Goal: Task Accomplishment & Management: Complete application form

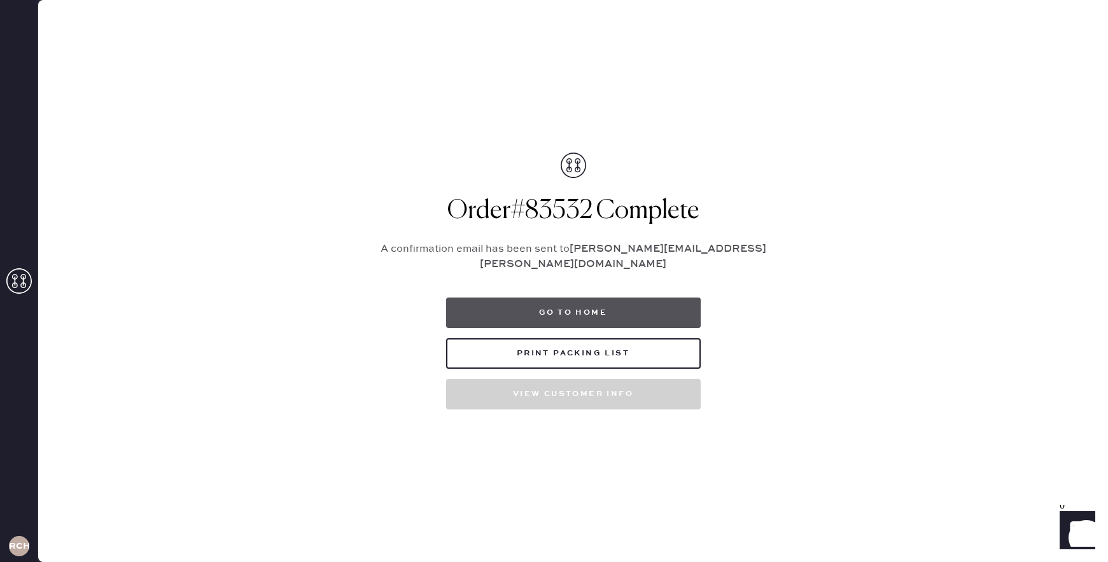
click at [585, 311] on button "Go to home" at bounding box center [573, 313] width 255 height 31
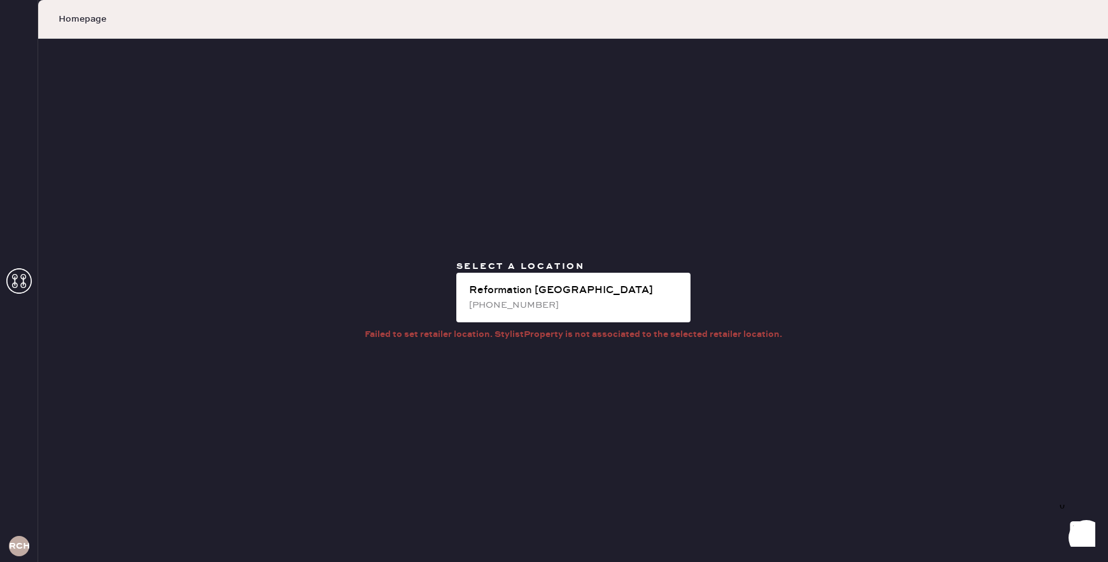
click at [585, 311] on div "[PHONE_NUMBER]" at bounding box center [574, 305] width 211 height 14
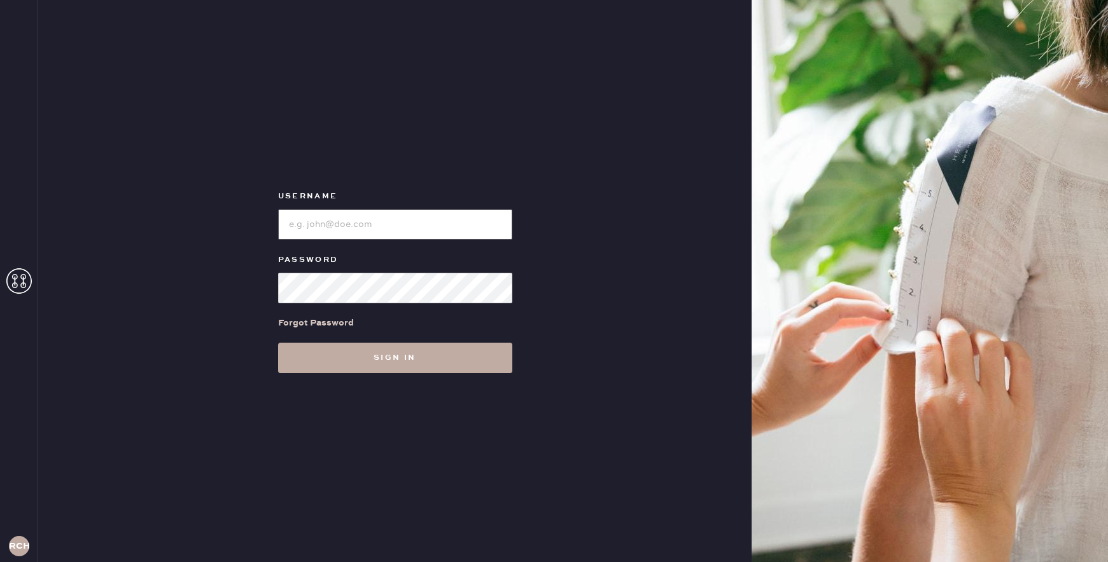
type input "reformationchestnuthill"
click at [492, 362] on button "Sign in" at bounding box center [395, 358] width 234 height 31
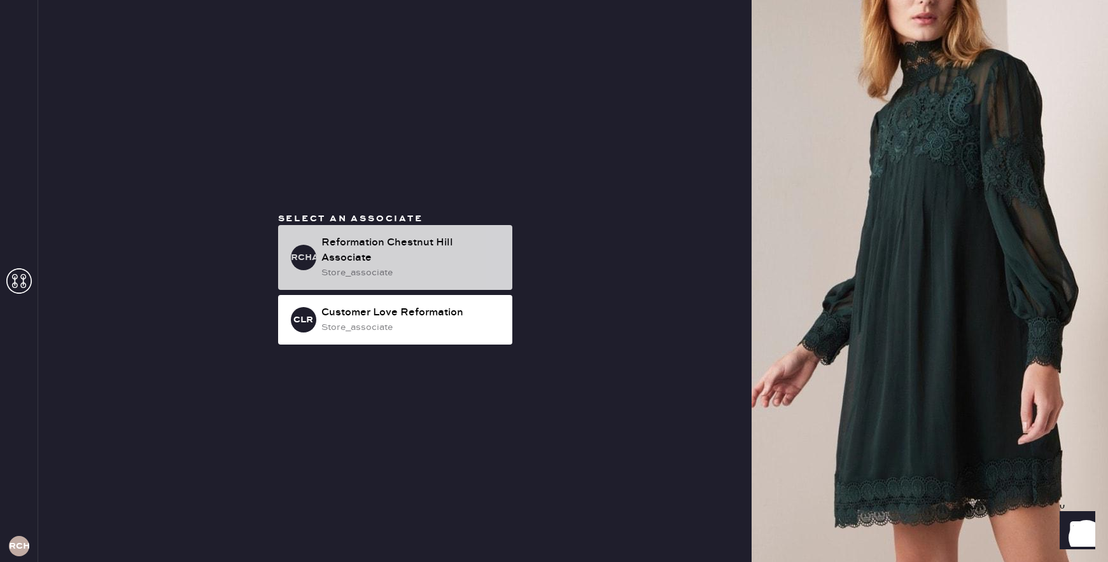
click at [460, 253] on div "Reformation Chestnut Hill Associate" at bounding box center [411, 250] width 181 height 31
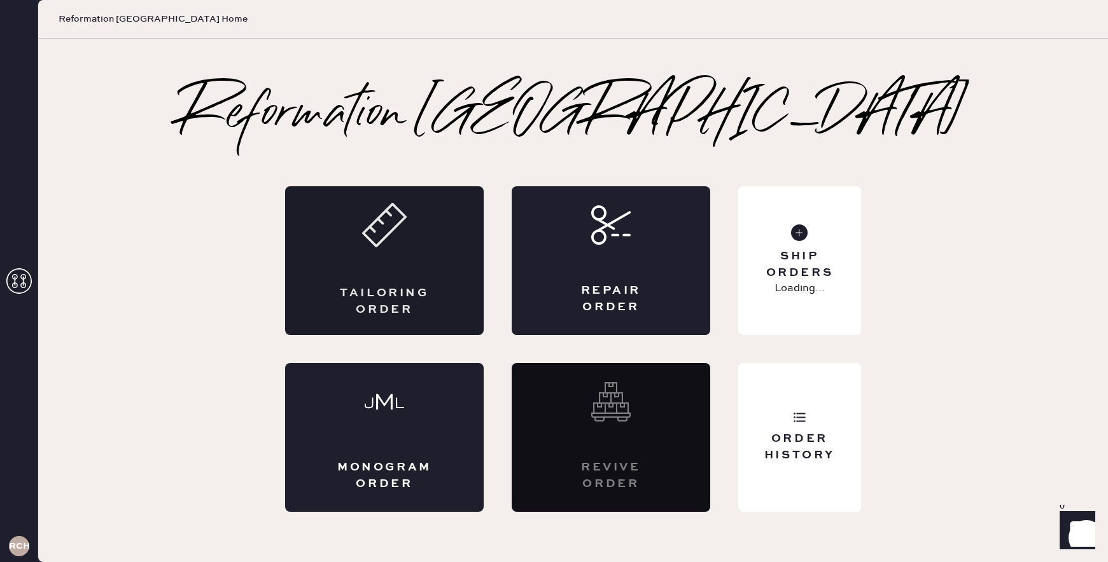
click at [421, 263] on div "Tailoring Order" at bounding box center [384, 260] width 199 height 149
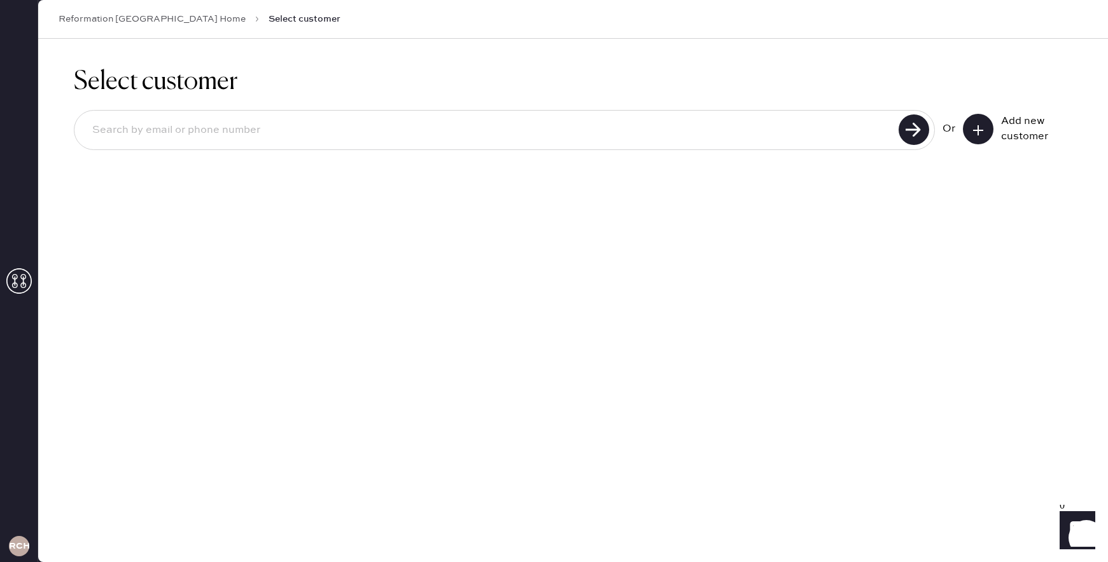
click at [979, 122] on button at bounding box center [978, 129] width 31 height 31
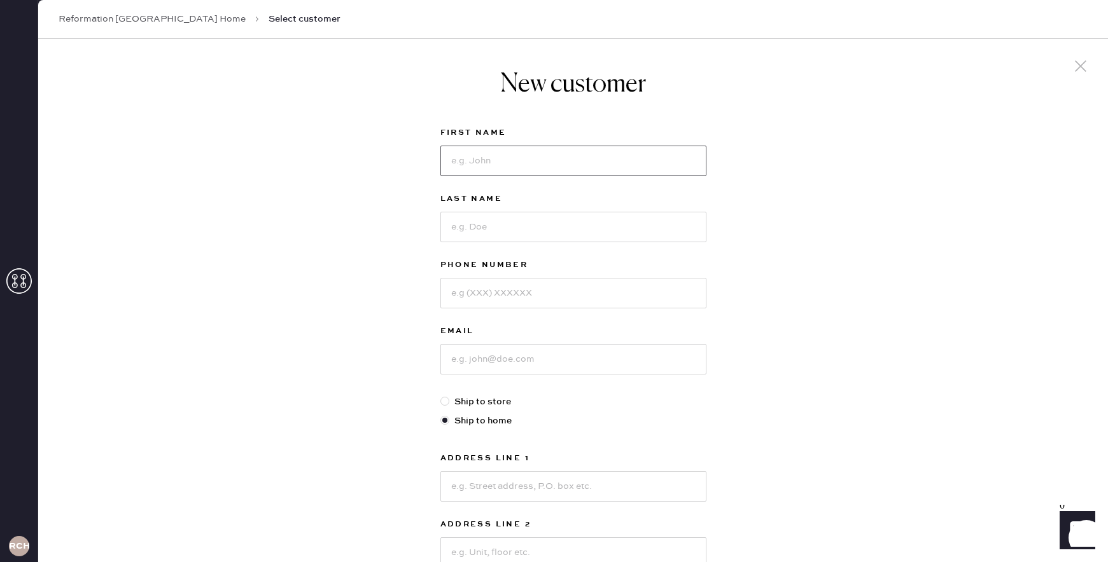
click at [645, 156] on input at bounding box center [573, 161] width 266 height 31
type input "evelyn"
click at [575, 247] on div "Last Name" at bounding box center [573, 225] width 266 height 66
click at [573, 239] on input at bounding box center [573, 227] width 266 height 31
type input "alvarado"
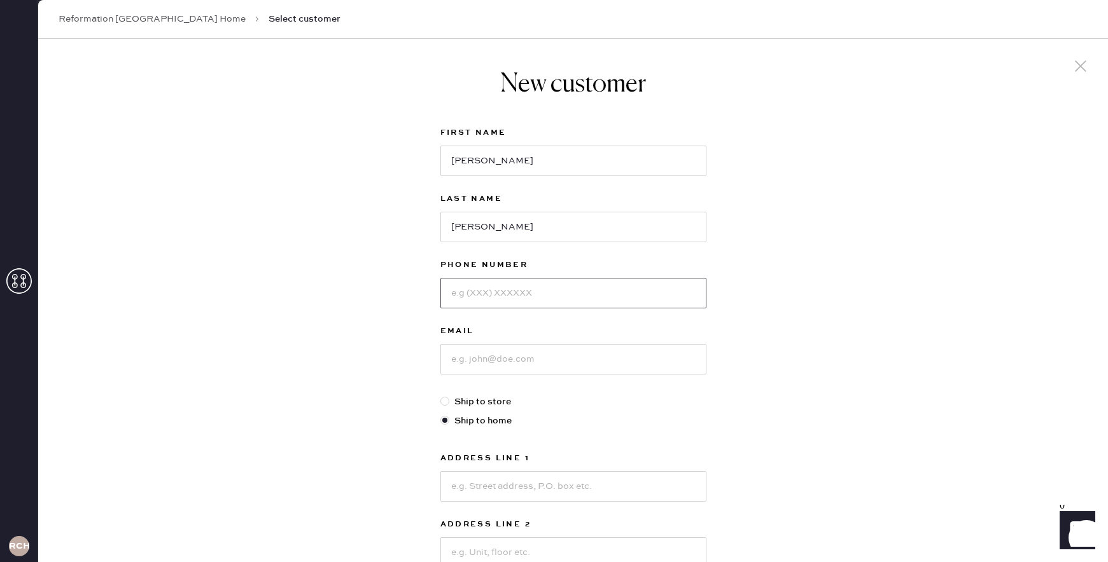
click at [556, 298] on input at bounding box center [573, 293] width 266 height 31
type input "9514708418"
click at [515, 364] on input at bounding box center [573, 359] width 266 height 31
type input "evealvaradoo@icloud.com"
click at [520, 485] on input at bounding box center [573, 486] width 266 height 31
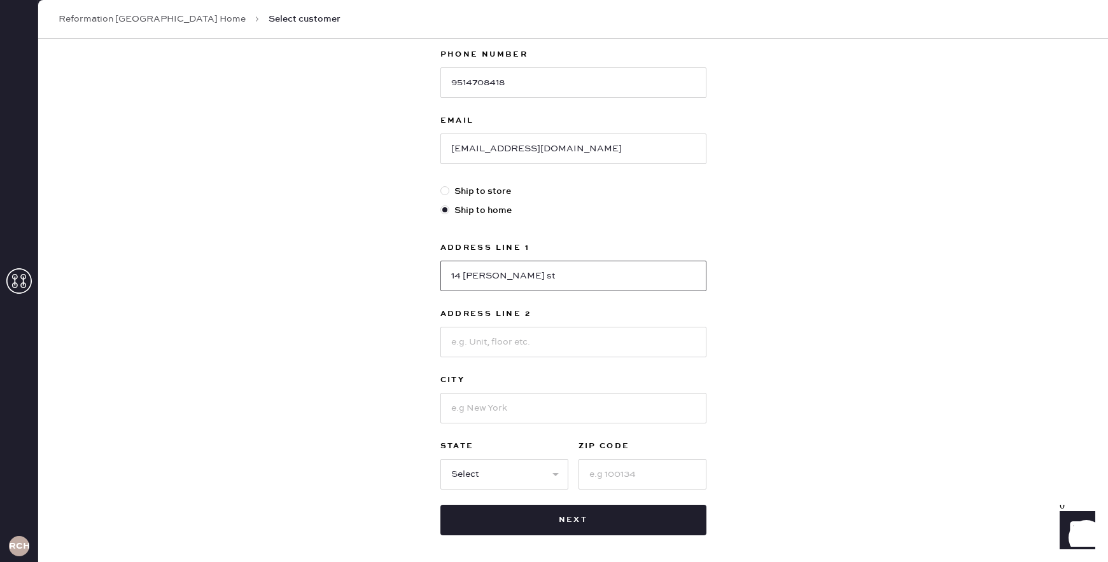
scroll to position [222, 0]
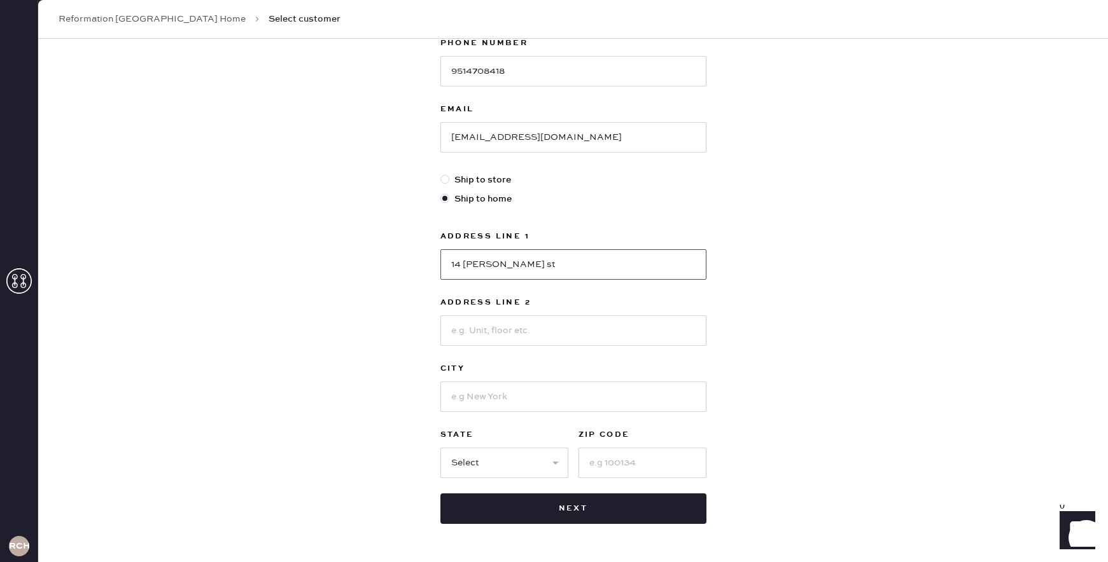
type input "14 rowe st"
click at [551, 402] on input at bounding box center [573, 397] width 266 height 31
type input "auburndale"
click at [505, 459] on select "Select AK AL AR AZ CA CO CT DC DE FL GA HI IA ID IL IN KS KY LA MA MD ME MI MN …" at bounding box center [504, 463] width 128 height 31
select select "MA"
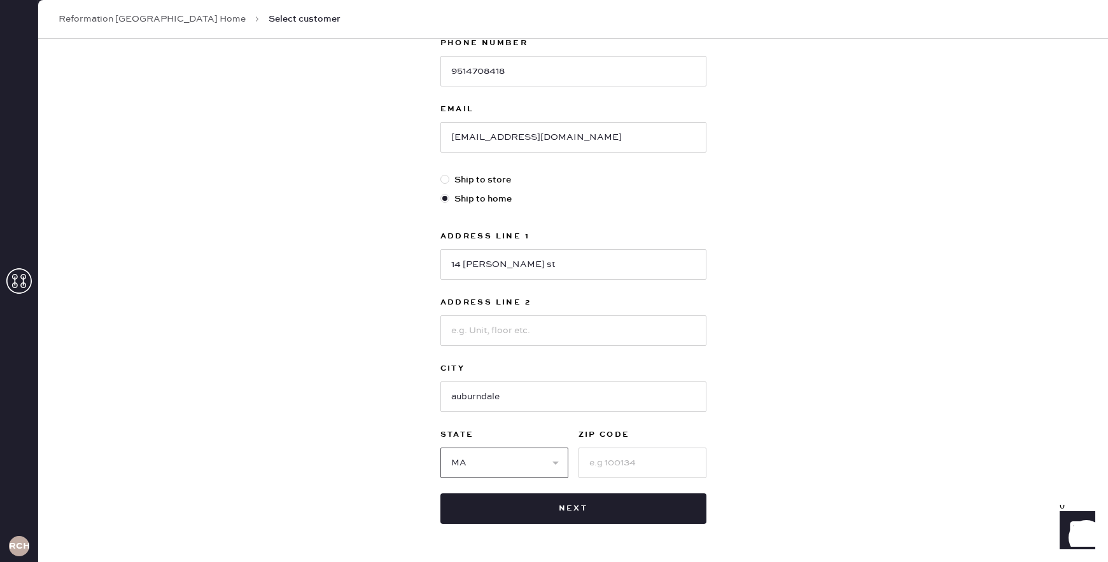
click at [440, 448] on select "Select AK AL AR AZ CA CO CT DC DE FL GA HI IA ID IL IN KS KY LA MA MD ME MI MN …" at bounding box center [504, 463] width 128 height 31
click at [601, 458] on input at bounding box center [642, 463] width 128 height 31
type input "02466"
click at [742, 426] on div "New customer First Name evelyn Last Name alvarado Phone Number 9514708418 Email…" at bounding box center [573, 211] width 1070 height 789
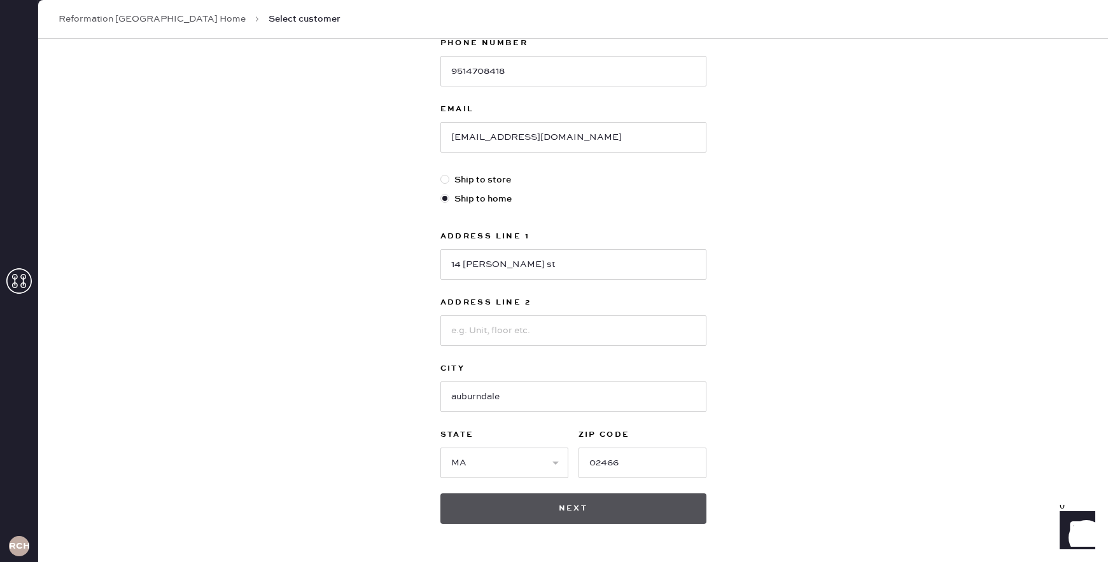
click at [567, 517] on button "Next" at bounding box center [573, 509] width 266 height 31
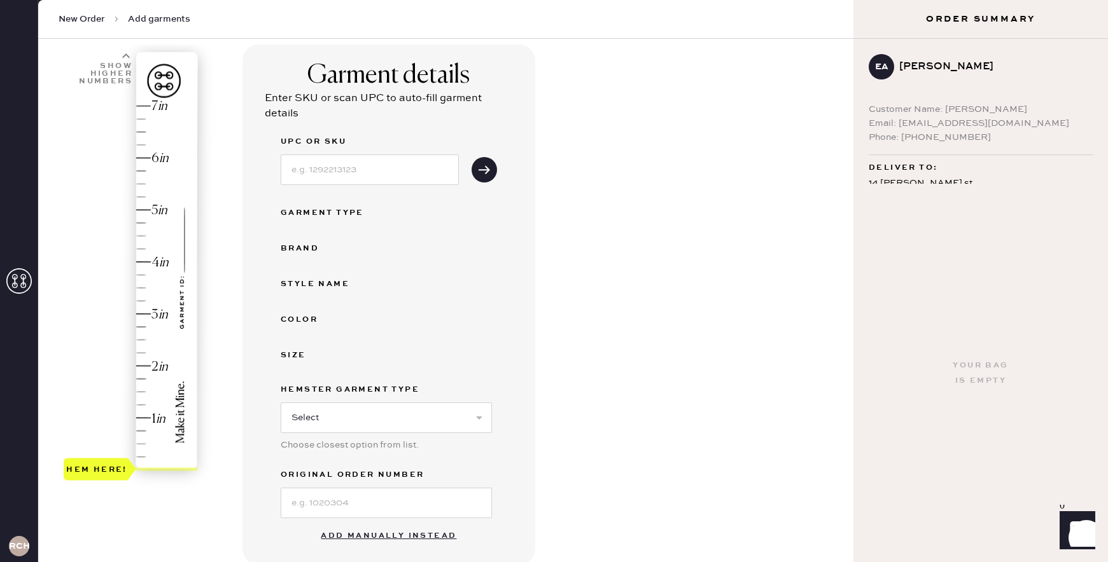
scroll to position [88, 0]
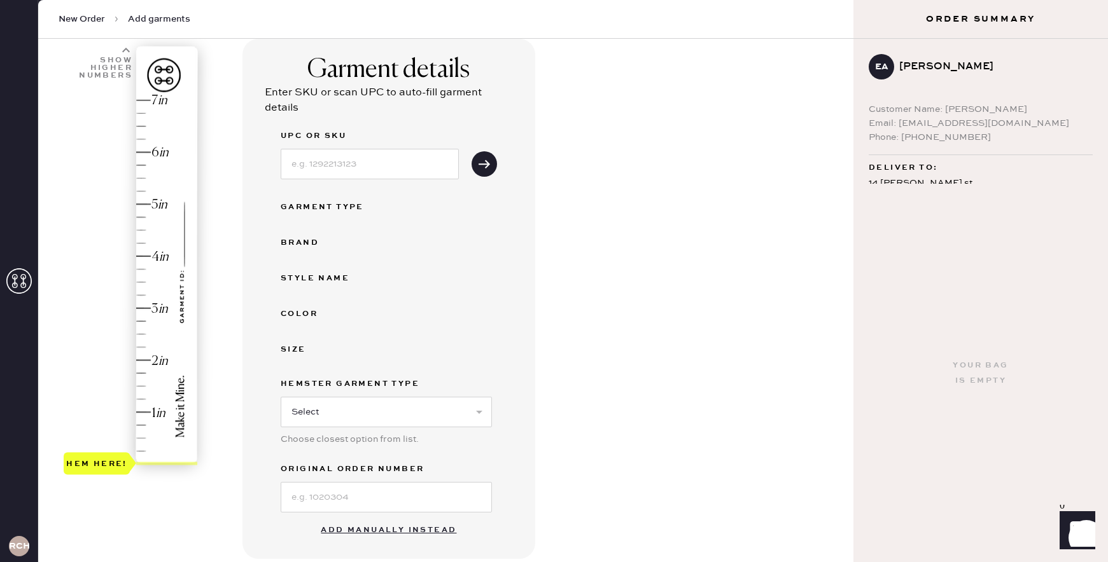
click at [399, 526] on button "Add manually instead" at bounding box center [388, 530] width 151 height 25
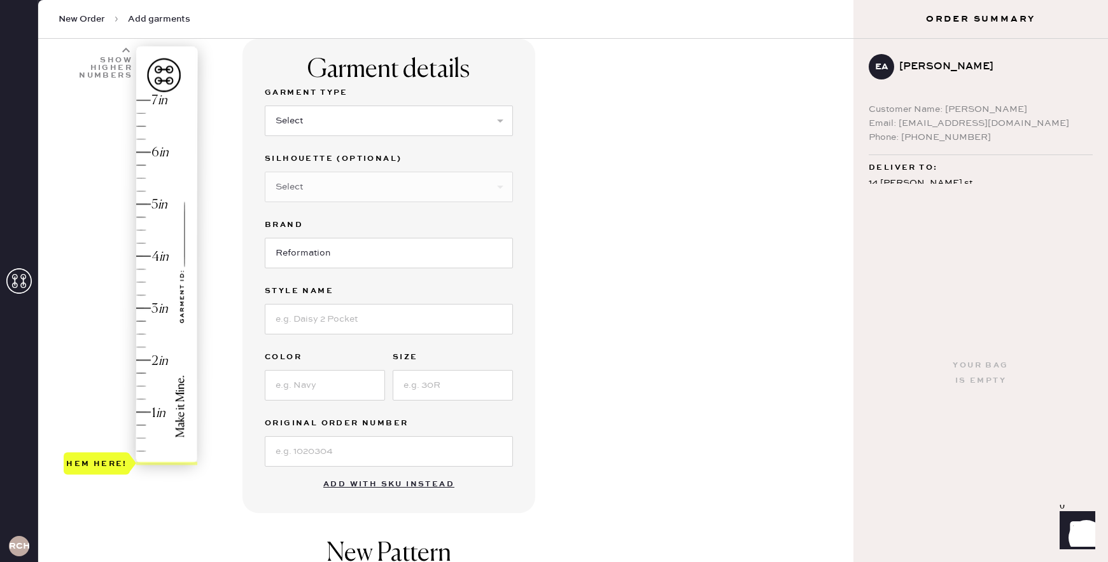
click at [428, 137] on div "Garment Type Select Basic Skirt Jeans Leggings Pants Shorts Basic Sleeved Dress…" at bounding box center [389, 118] width 248 height 66
click at [433, 119] on select "Select Basic Skirt Jeans Leggings Pants Shorts Basic Sleeved Dress Basic Sleeve…" at bounding box center [389, 121] width 248 height 31
select select "2"
click at [265, 106] on select "Select Basic Skirt Jeans Leggings Pants Shorts Basic Sleeved Dress Basic Sleeve…" at bounding box center [389, 121] width 248 height 31
click at [367, 190] on select "Select Shorts Cropped Flare Boot Cut Straight Skinny Other" at bounding box center [389, 187] width 248 height 31
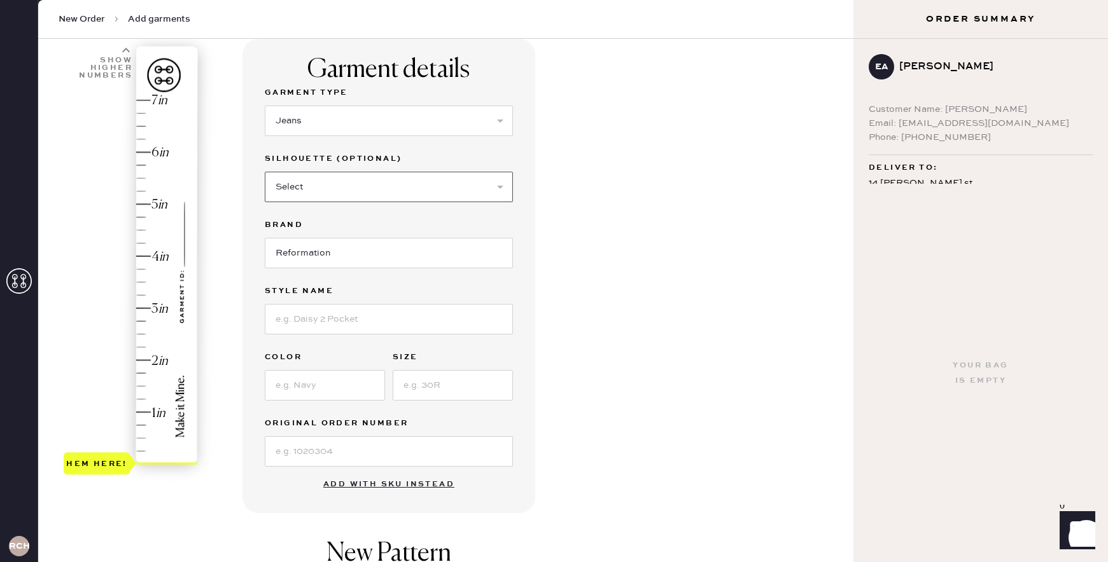
select select "7"
click at [265, 172] on select "Select Shorts Cropped Flare Boot Cut Straight Skinny Other" at bounding box center [389, 187] width 248 height 31
click at [360, 315] on input at bounding box center [389, 319] width 248 height 31
type input "Cary Low Rise Slouchy Wide Leg Jeans"
click at [315, 397] on input at bounding box center [325, 385] width 120 height 31
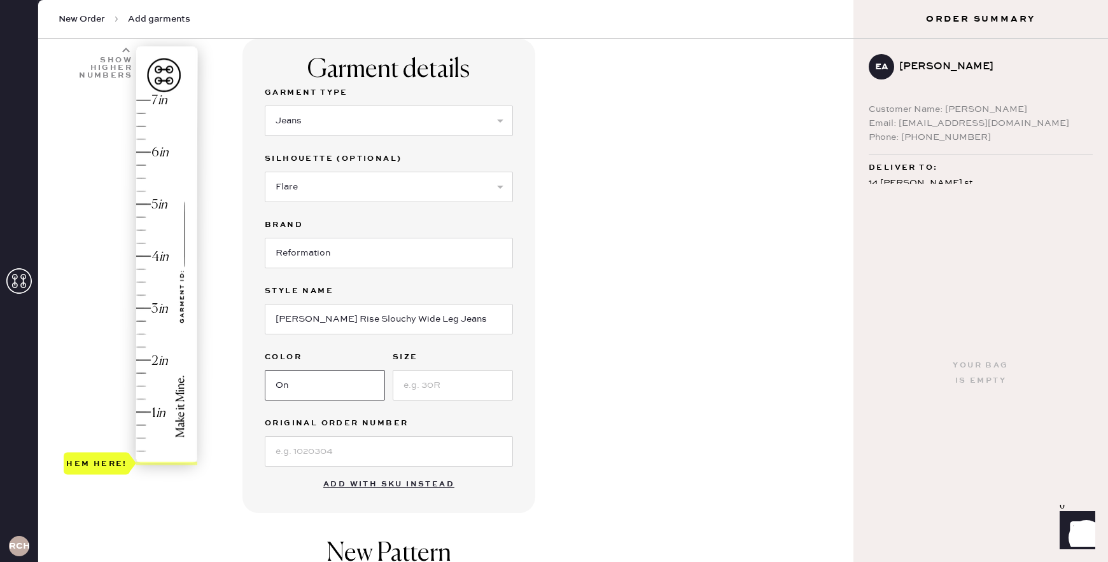
type input "O"
type input "Ondine"
click at [430, 382] on input at bounding box center [453, 385] width 120 height 31
type input "29"
click at [597, 325] on div "Garment details Garment Type Select Basic Skirt Jeans Leggings Pants Shorts Bas…" at bounding box center [542, 400] width 601 height 723
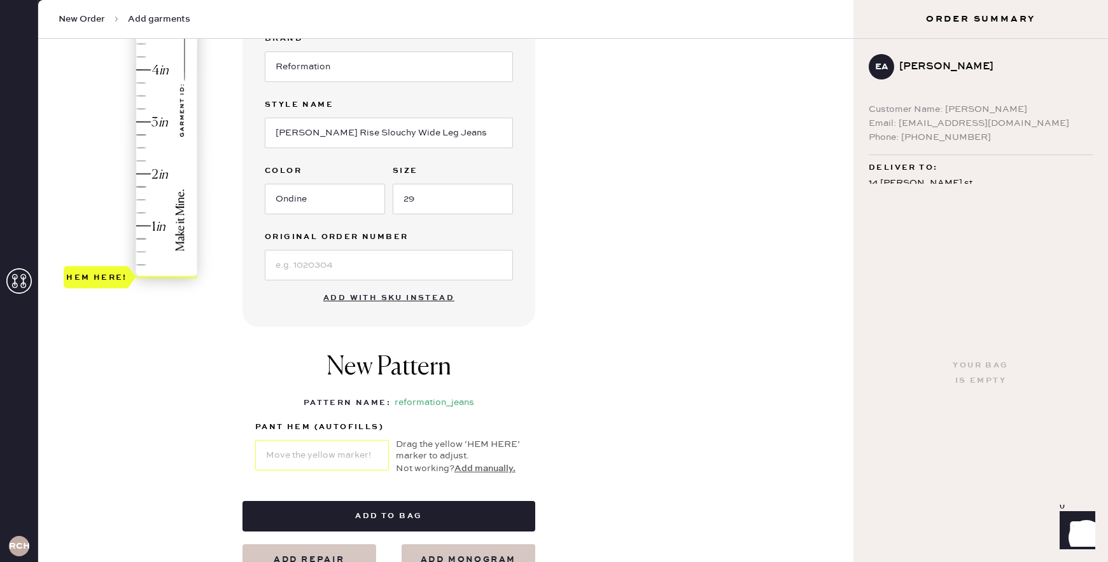
scroll to position [267, 0]
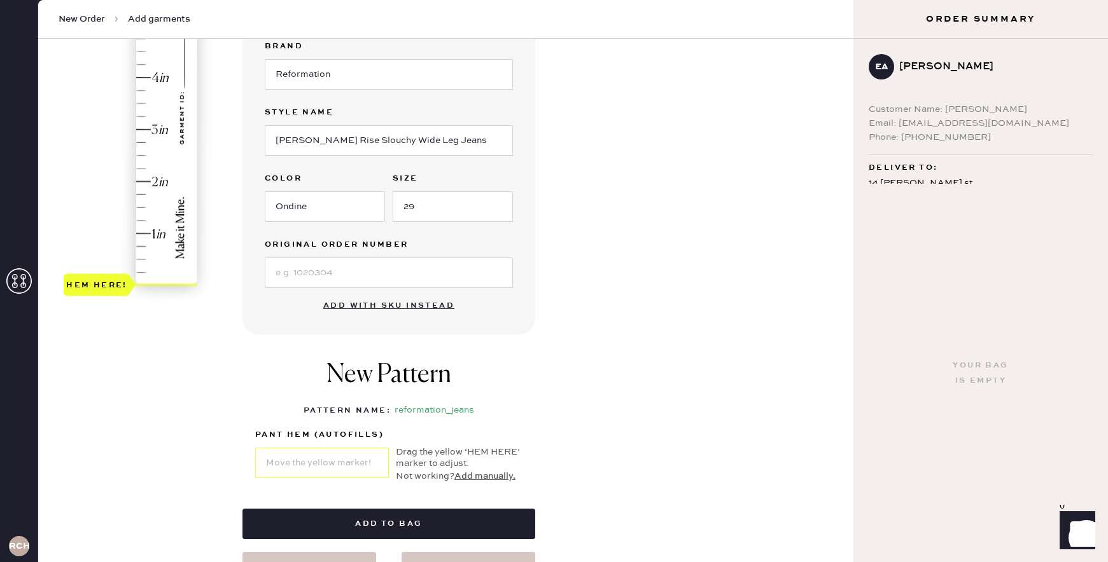
type input "3"
click at [149, 130] on div "Hem here!" at bounding box center [132, 103] width 136 height 375
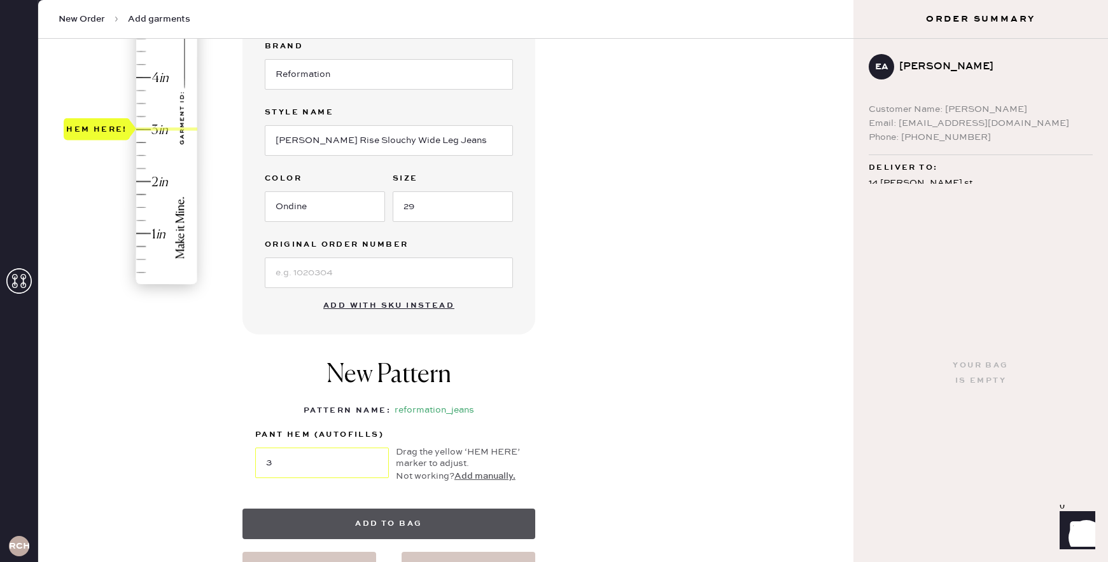
click at [423, 512] on button "Add to bag" at bounding box center [388, 524] width 293 height 31
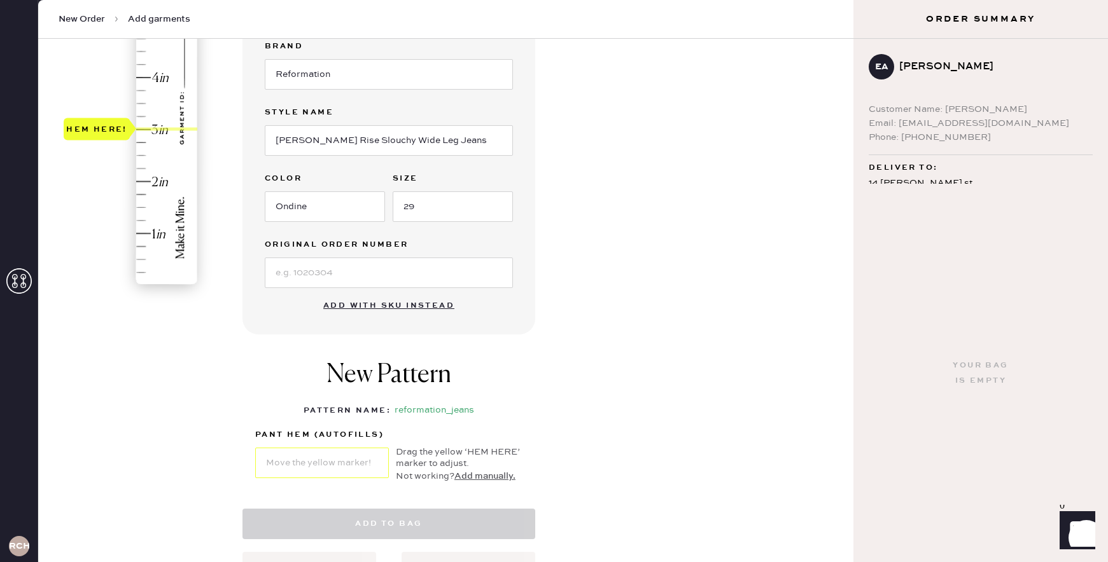
select select "2"
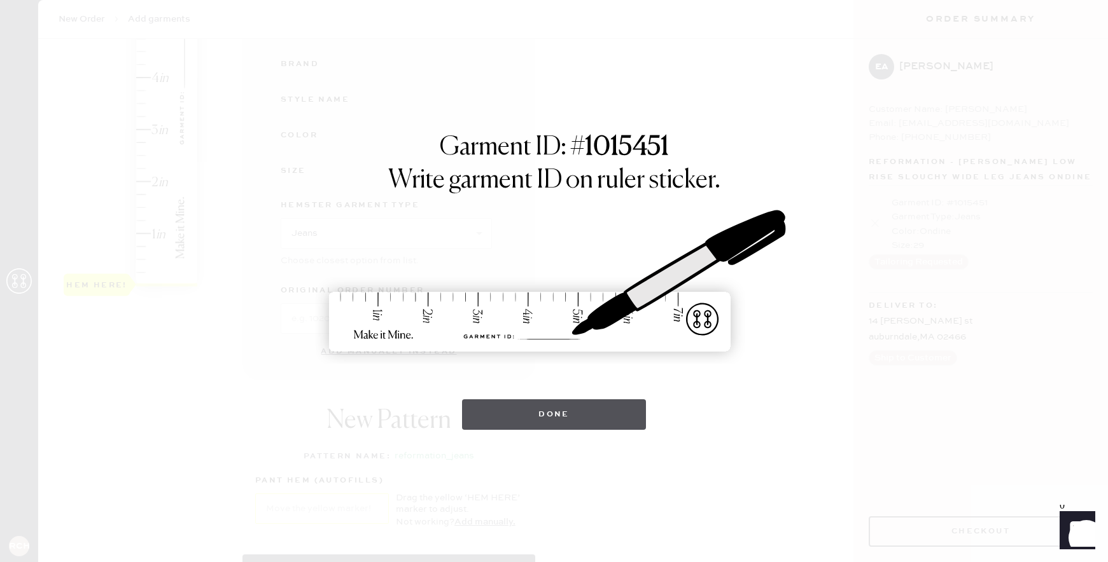
click at [582, 424] on button "Done" at bounding box center [554, 415] width 184 height 31
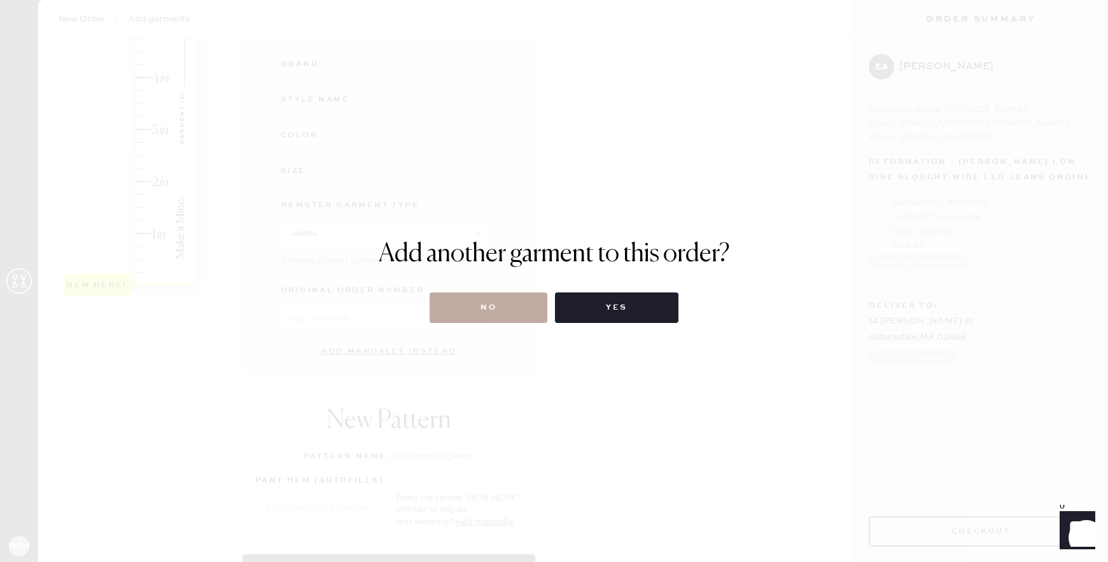
click at [524, 309] on button "No" at bounding box center [489, 308] width 118 height 31
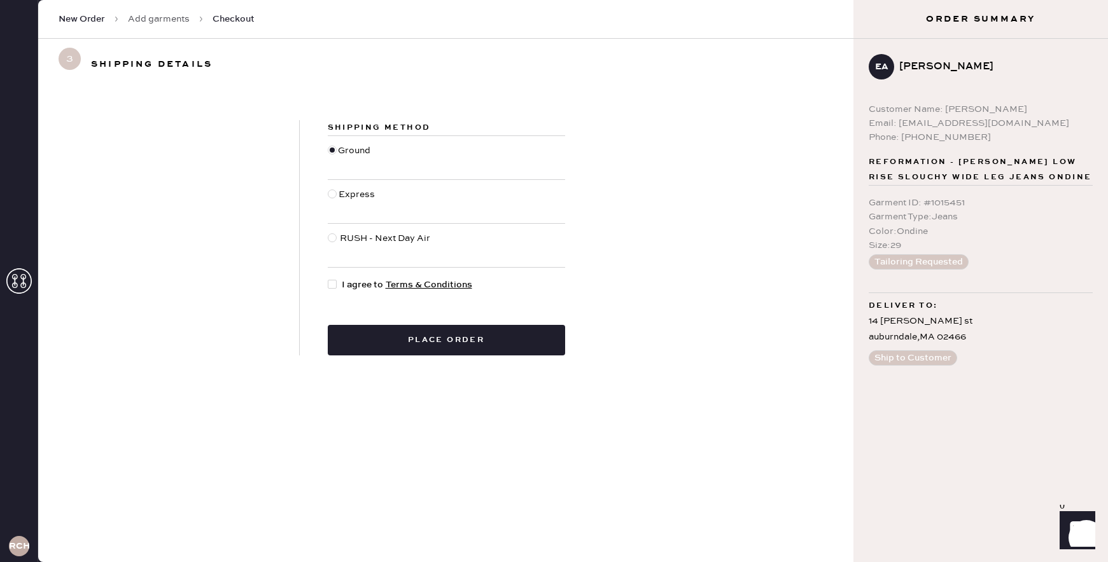
click at [332, 281] on div at bounding box center [332, 284] width 9 height 9
click at [328, 279] on input "I agree to Terms & Conditions" at bounding box center [328, 278] width 1 height 1
checkbox input "true"
click at [405, 337] on button "Place order" at bounding box center [446, 340] width 237 height 31
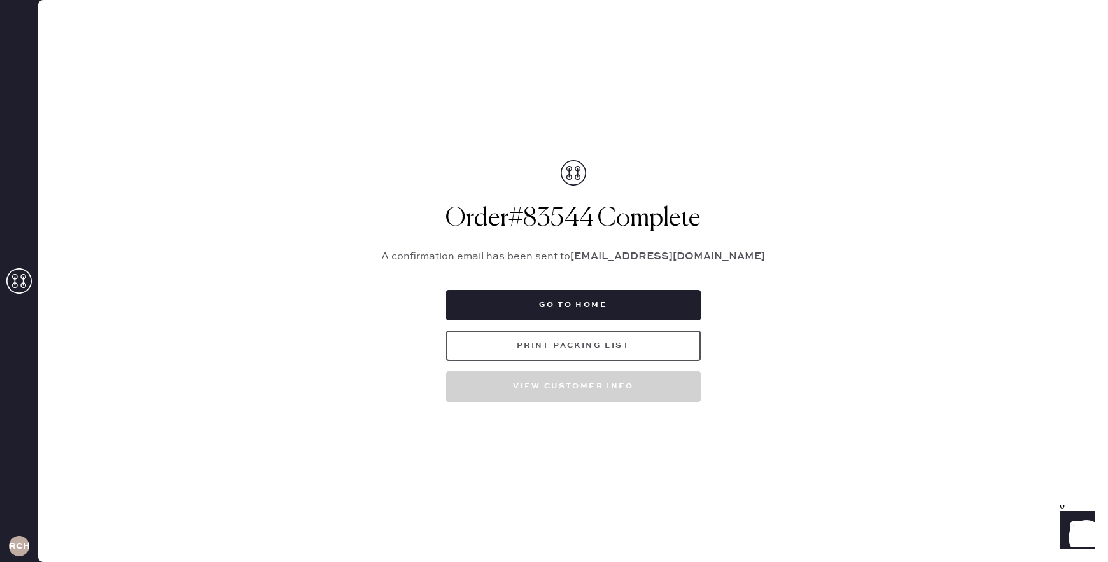
click at [559, 337] on button "Print Packing List" at bounding box center [573, 346] width 255 height 31
click at [623, 300] on button "Go to home" at bounding box center [573, 305] width 255 height 31
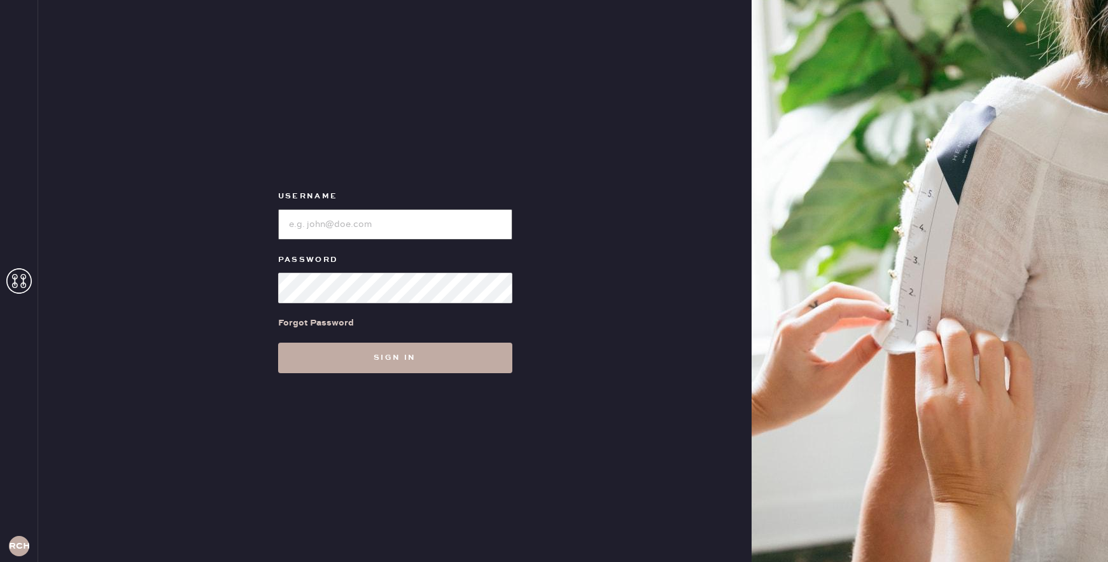
type input "reformationchestnuthill"
click at [457, 353] on button "Sign in" at bounding box center [395, 358] width 234 height 31
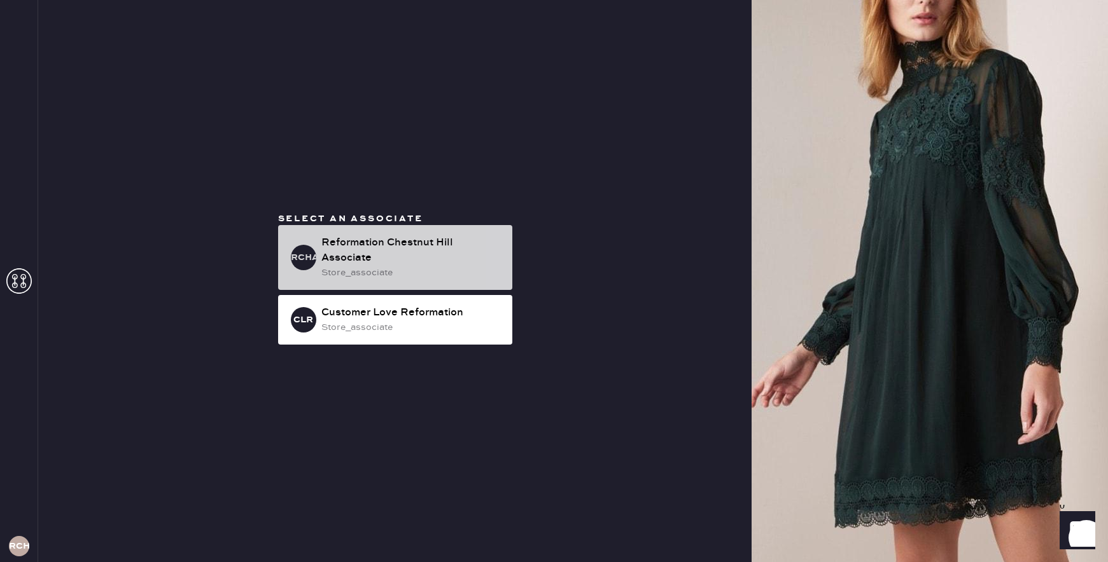
click at [407, 253] on div "Reformation Chestnut Hill Associate" at bounding box center [411, 250] width 181 height 31
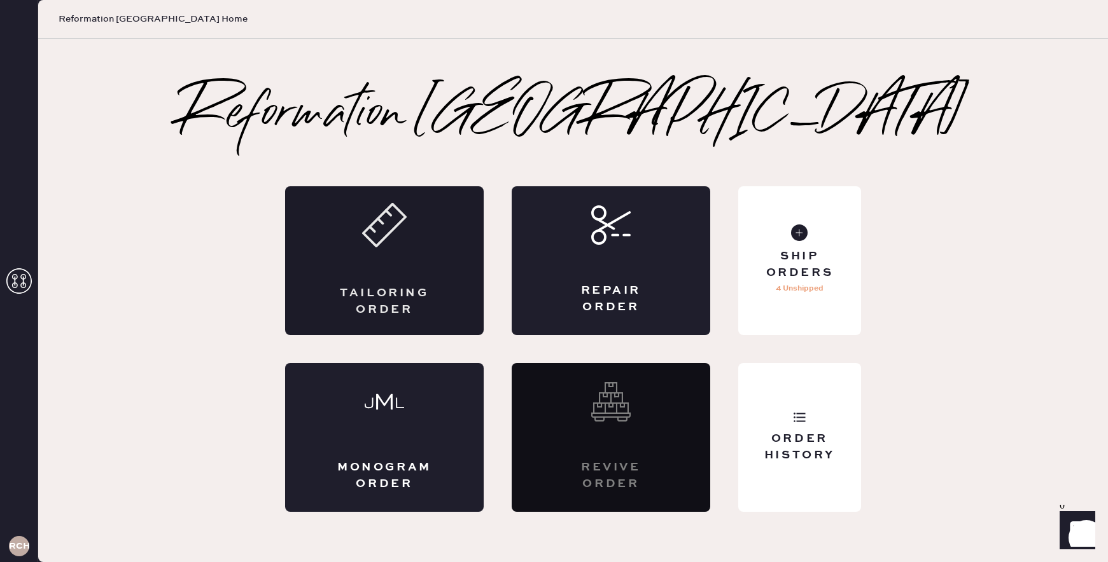
drag, startPoint x: 428, startPoint y: 259, endPoint x: 460, endPoint y: 190, distance: 76.0
click at [458, 192] on div "Tailoring Order" at bounding box center [384, 260] width 199 height 149
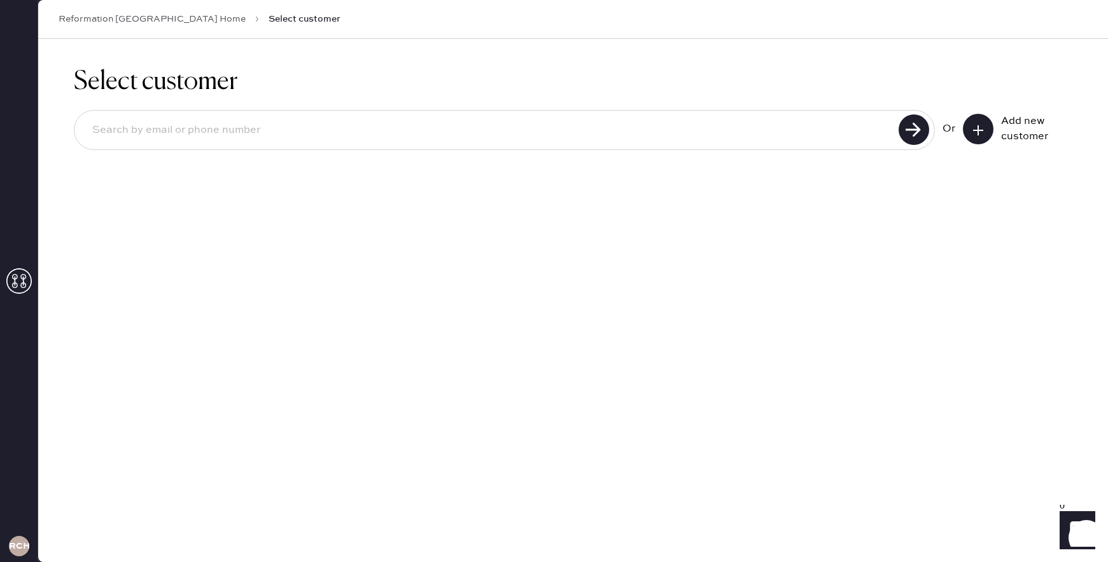
click at [986, 130] on button at bounding box center [978, 129] width 31 height 31
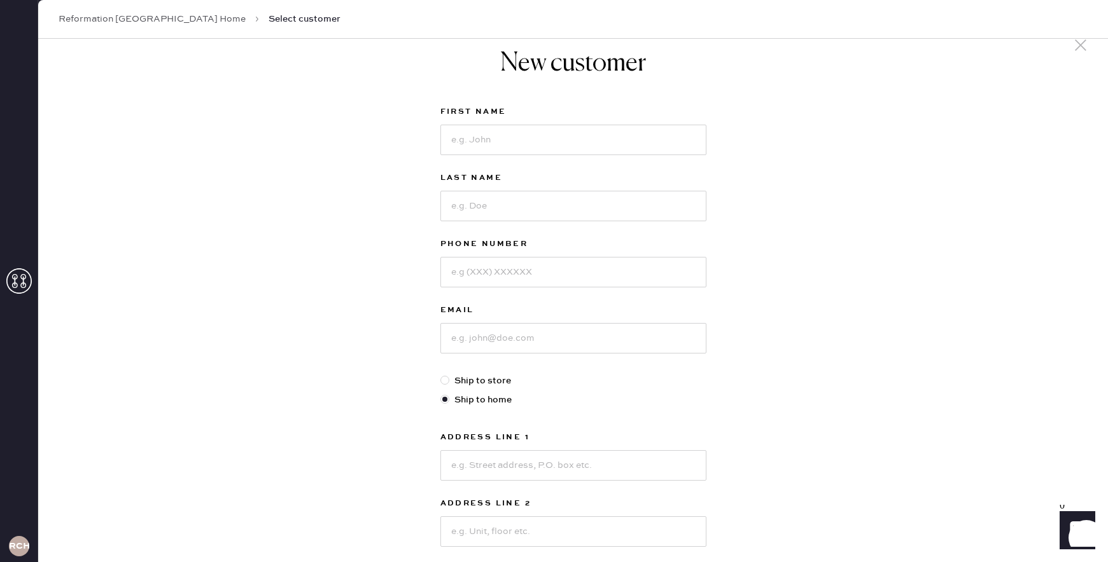
scroll to position [22, 0]
click at [466, 139] on input at bounding box center [573, 139] width 266 height 31
type input "rebecca"
click at [467, 206] on input at bounding box center [573, 205] width 266 height 31
type input "lee"
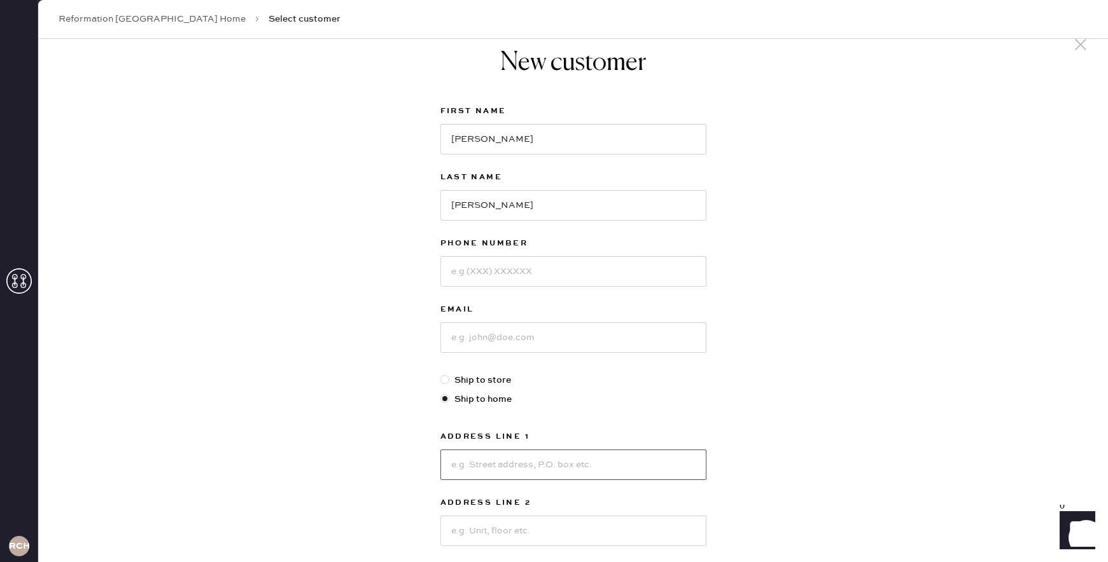
click at [484, 471] on input at bounding box center [573, 465] width 266 height 31
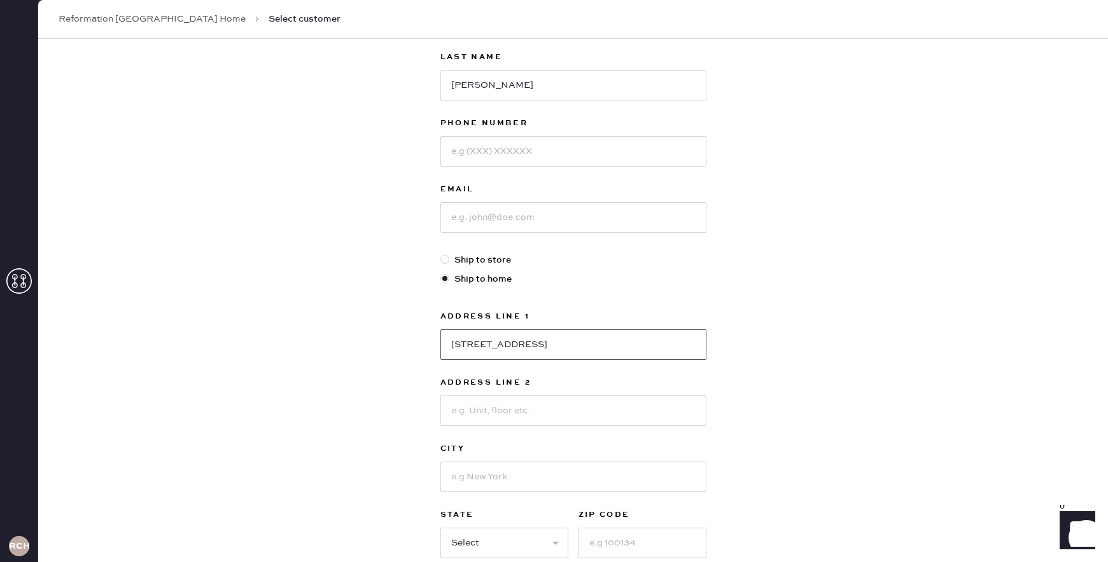
scroll to position [144, 0]
type input "19 rivermeadow dr."
click at [460, 485] on input at bounding box center [573, 475] width 266 height 31
click at [521, 153] on input at bounding box center [573, 149] width 266 height 31
type input "7329775385"
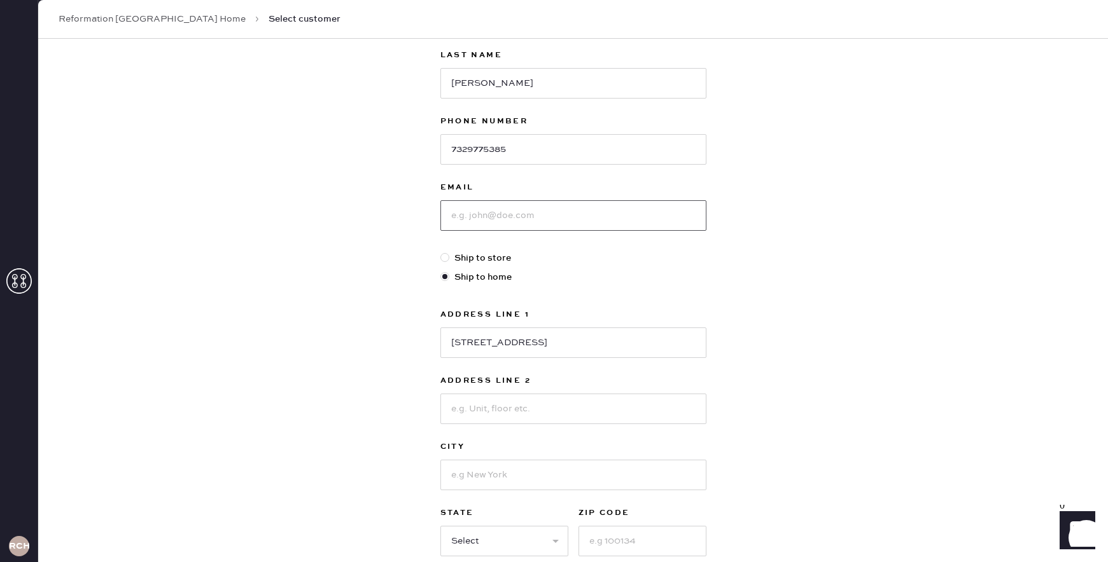
click at [498, 214] on input at bounding box center [573, 215] width 266 height 31
type input "b"
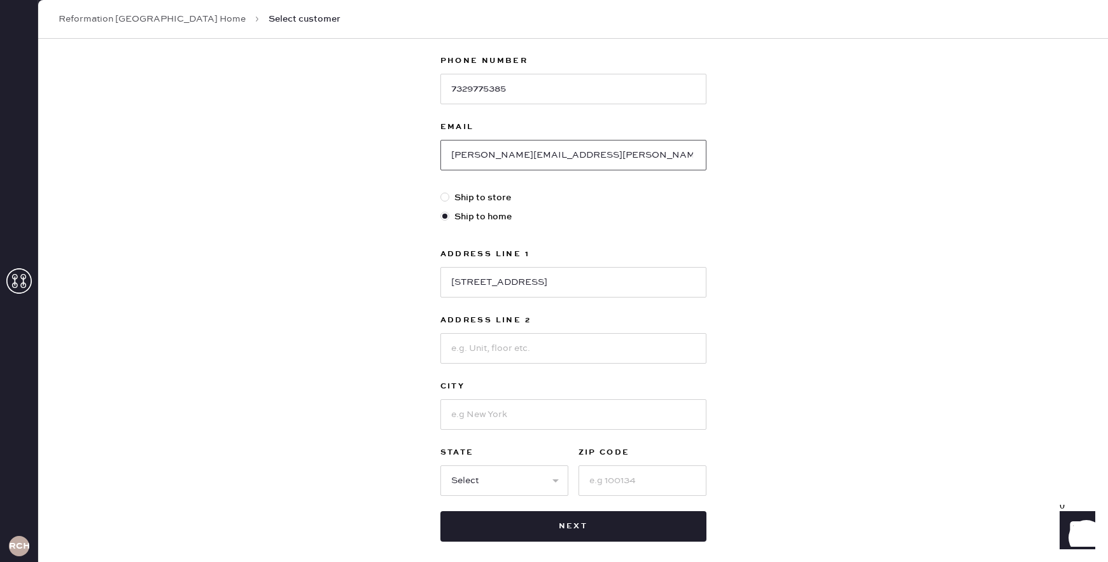
scroll to position [207, 0]
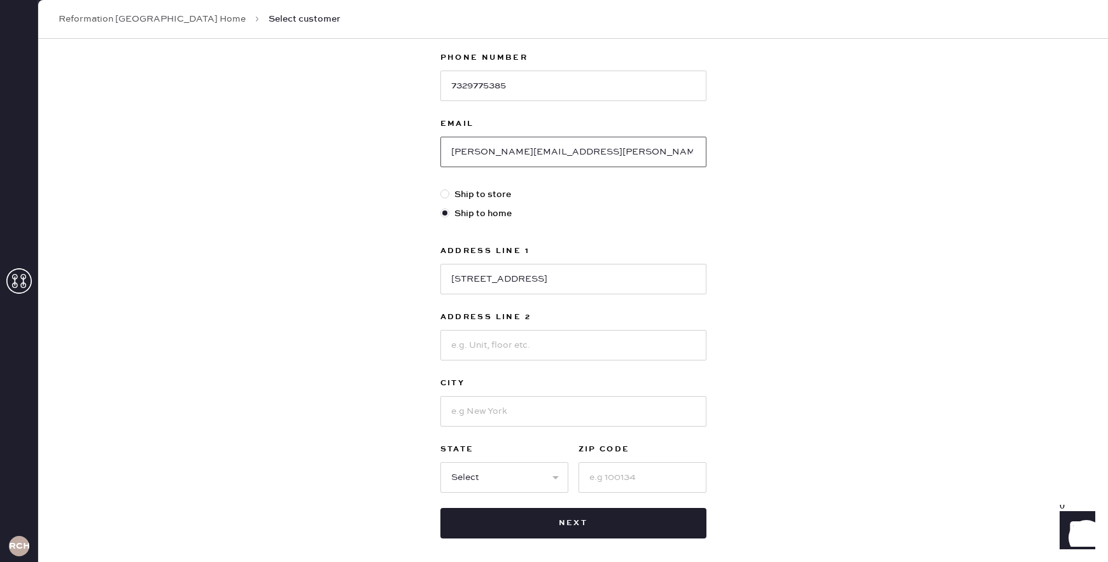
type input "rebecca.lilian@gmail.com"
click at [477, 279] on input "19 rivermeadow dr." at bounding box center [573, 279] width 266 height 31
type input "19 River Meadow Dr"
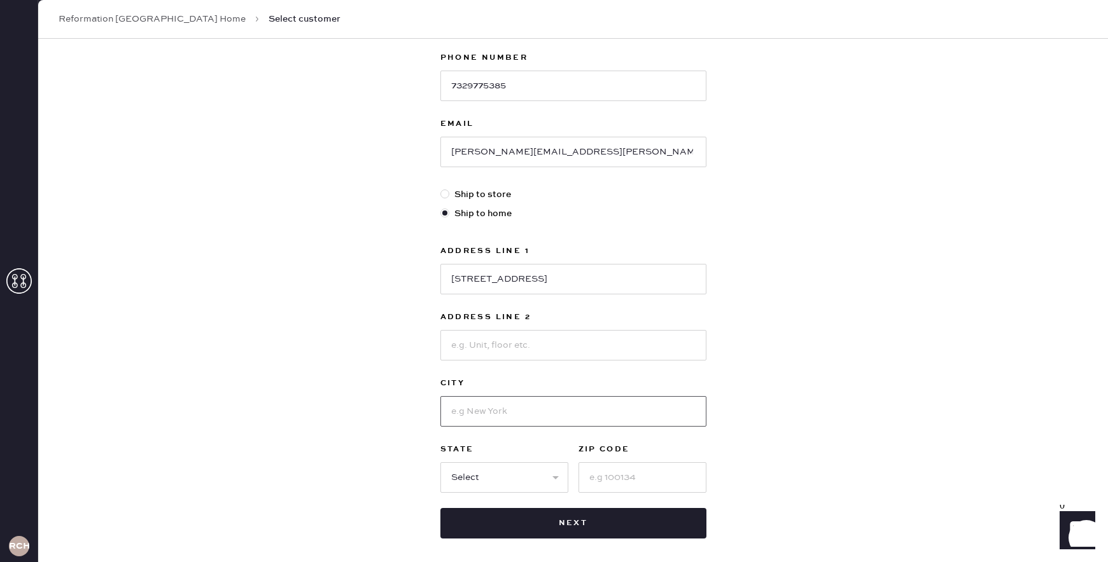
click at [476, 403] on input at bounding box center [573, 411] width 266 height 31
type input "West Newbury"
click at [479, 479] on select "Select AK AL AR AZ CA CO CT DC DE FL GA HI IA ID IL IN KS KY LA MA MD ME MI MN …" at bounding box center [504, 478] width 128 height 31
select select "MA"
click at [440, 463] on select "Select AK AL AR AZ CA CO CT DC DE FL GA HI IA ID IL IN KS KY LA MA MD ME MI MN …" at bounding box center [504, 478] width 128 height 31
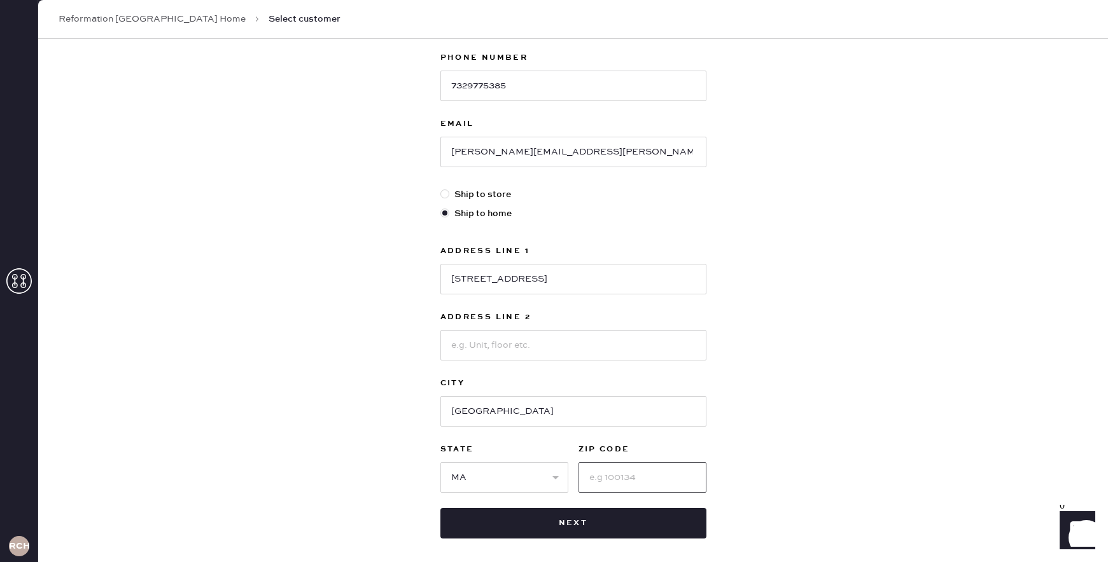
click at [594, 474] on input at bounding box center [642, 478] width 128 height 31
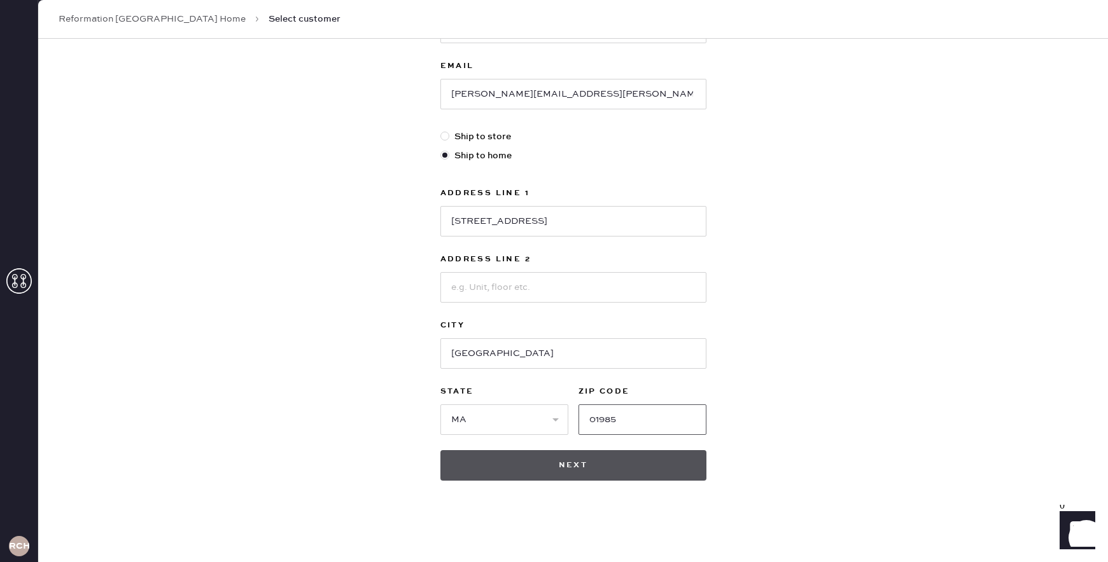
type input "01985"
click at [491, 463] on button "Next" at bounding box center [573, 466] width 266 height 31
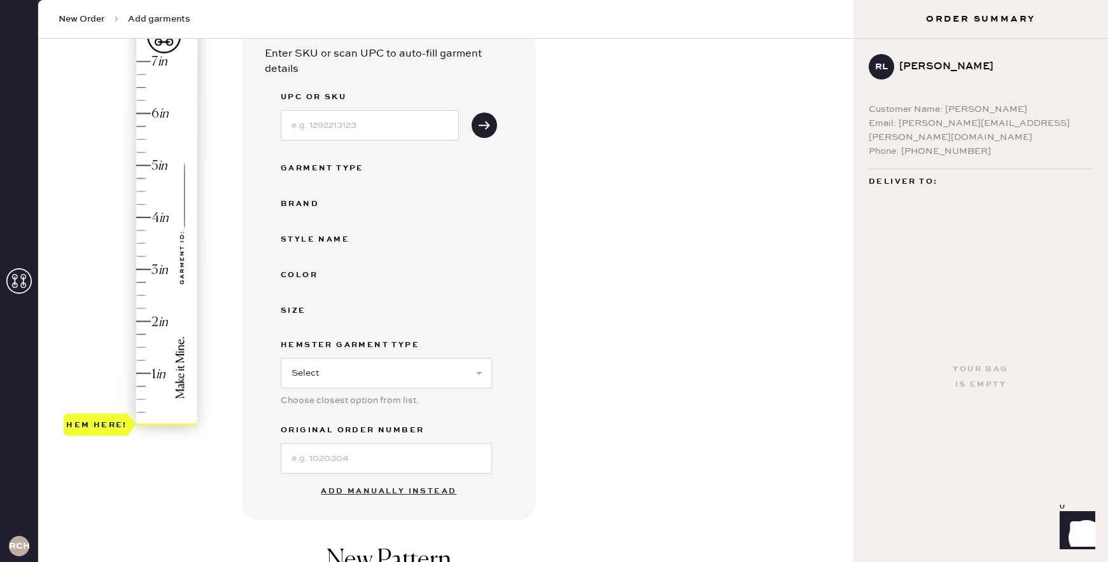
scroll to position [142, 0]
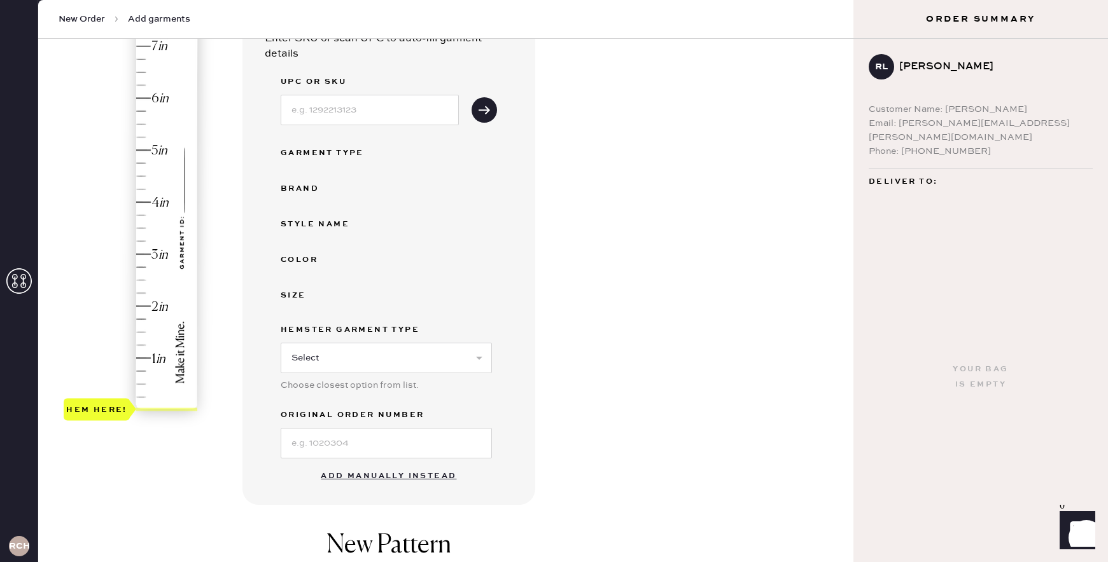
click at [395, 471] on button "Add manually instead" at bounding box center [388, 476] width 151 height 25
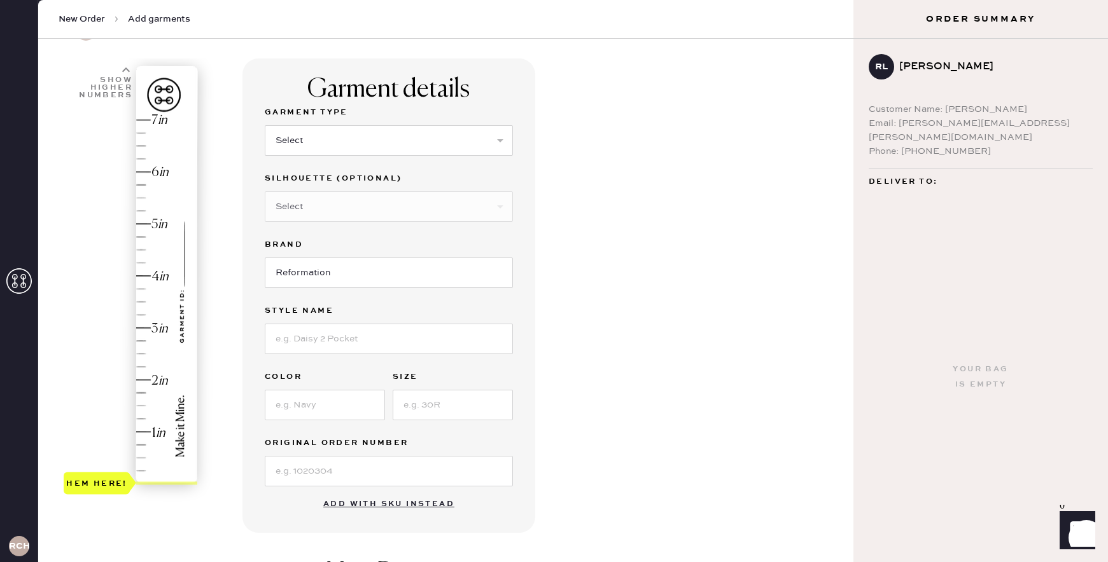
scroll to position [59, 0]
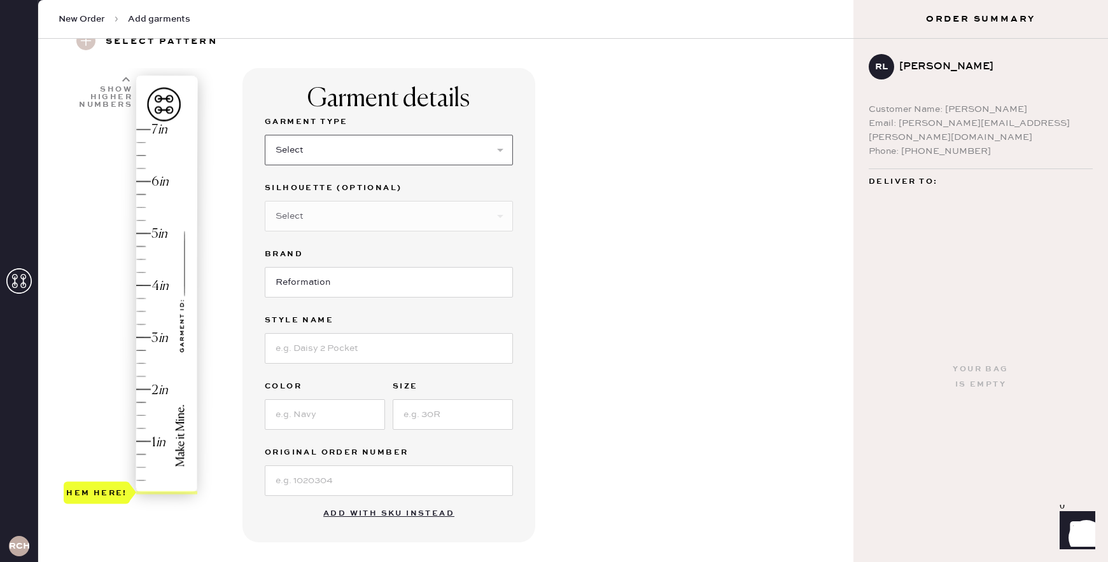
click at [361, 158] on select "Select Basic Skirt Jeans Leggings Pants Shorts Basic Sleeved Dress Basic Sleeve…" at bounding box center [389, 150] width 248 height 31
select select "2"
click at [265, 135] on select "Select Basic Skirt Jeans Leggings Pants Shorts Basic Sleeved Dress Basic Sleeve…" at bounding box center [389, 150] width 248 height 31
click at [364, 222] on select "Select Shorts Cropped Flare Boot Cut Straight Skinny Other" at bounding box center [389, 216] width 248 height 31
select select "7"
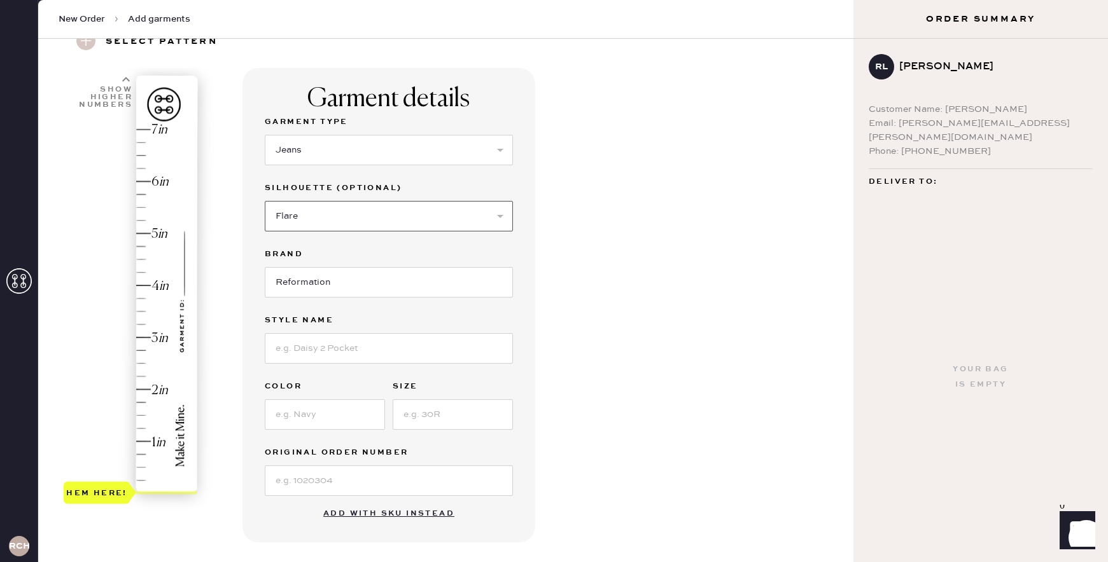
click at [265, 201] on select "Select Shorts Cropped Flare Boot Cut Straight Skinny Other" at bounding box center [389, 216] width 248 height 31
click at [346, 349] on input at bounding box center [389, 348] width 248 height 31
type input "Cary Low Rise Slouchy Wide Leg Jeans"
click at [313, 411] on input at bounding box center [325, 415] width 120 height 31
type input "Ondine"
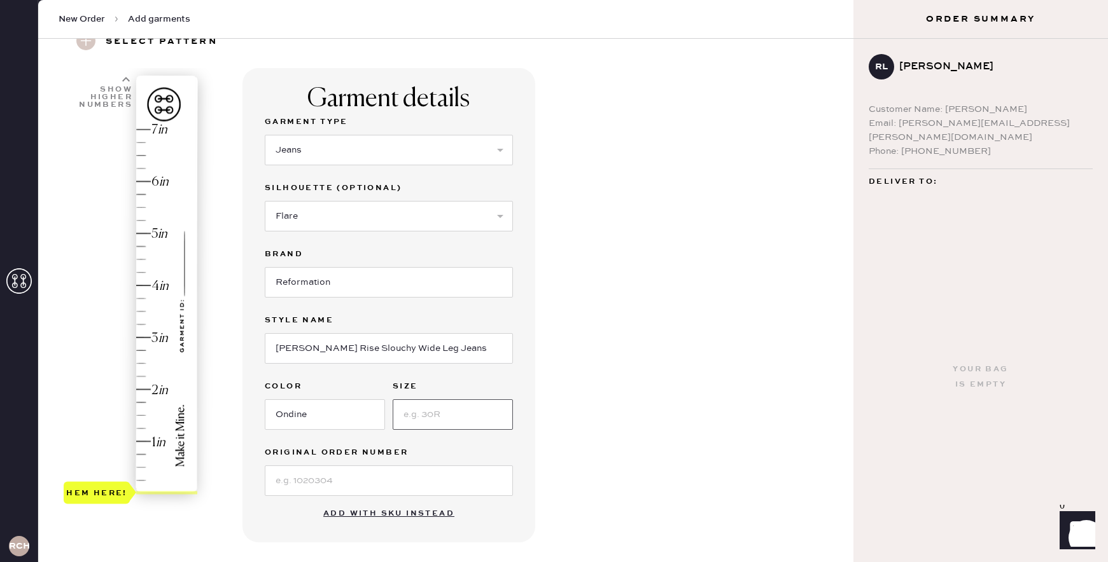
click at [421, 417] on input at bounding box center [453, 415] width 120 height 31
type input "29"
click at [586, 395] on div "Garment details Garment Type Select Basic Skirt Jeans Leggings Pants Shorts Bas…" at bounding box center [542, 429] width 601 height 723
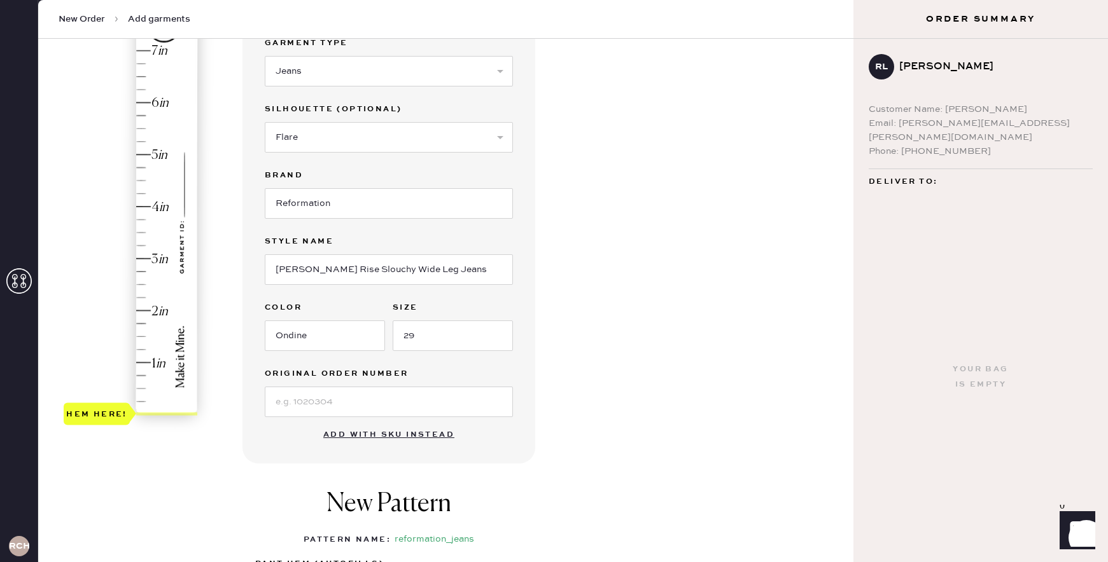
scroll to position [139, 0]
type input "2.5"
click at [143, 284] on div "Hem here!" at bounding box center [132, 231] width 136 height 375
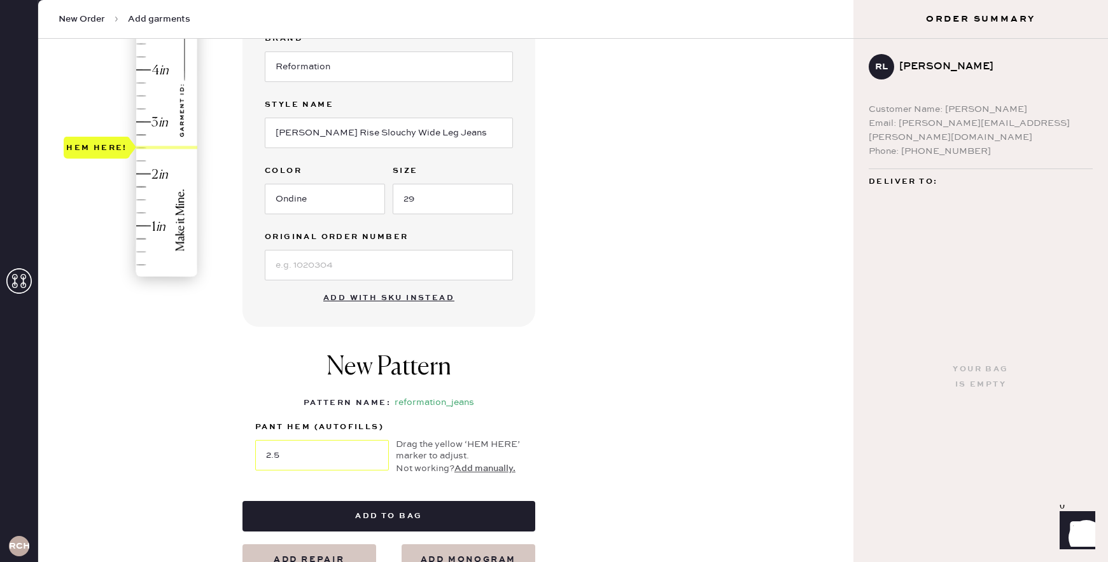
scroll to position [307, 0]
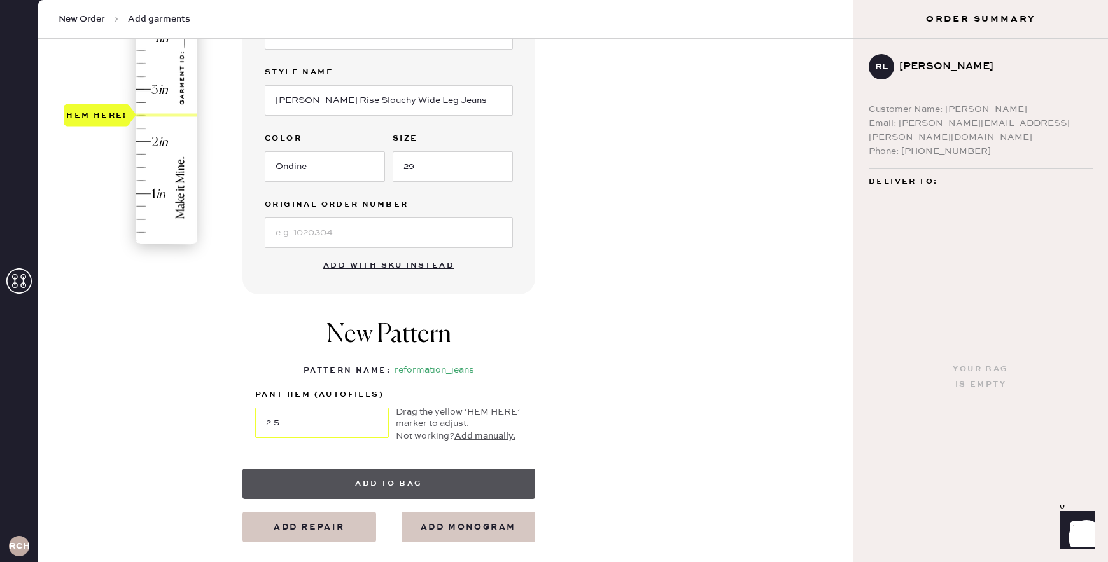
click at [475, 483] on button "Add to bag" at bounding box center [388, 484] width 293 height 31
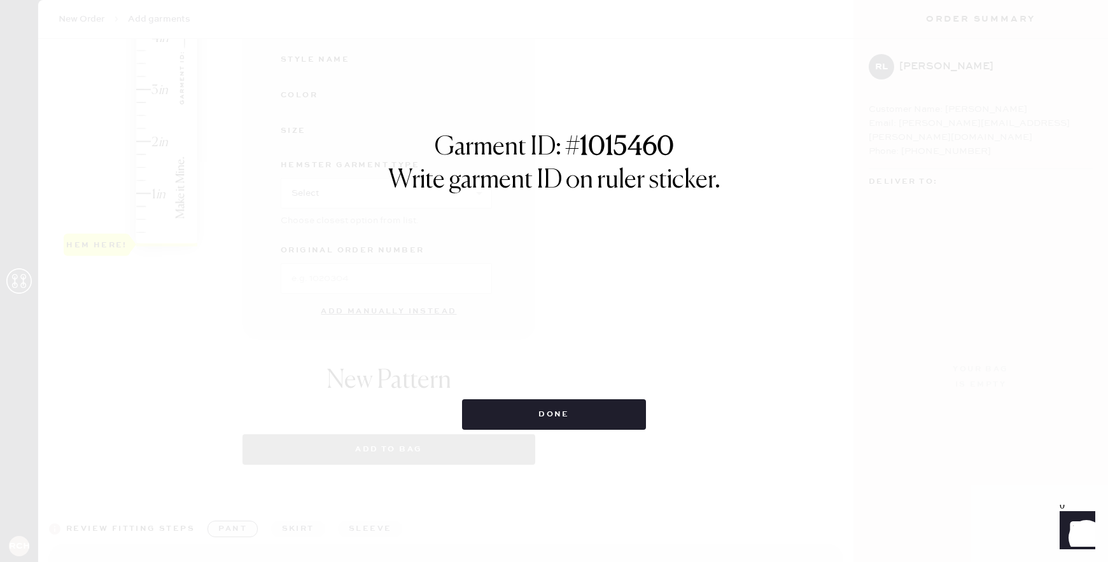
select select "2"
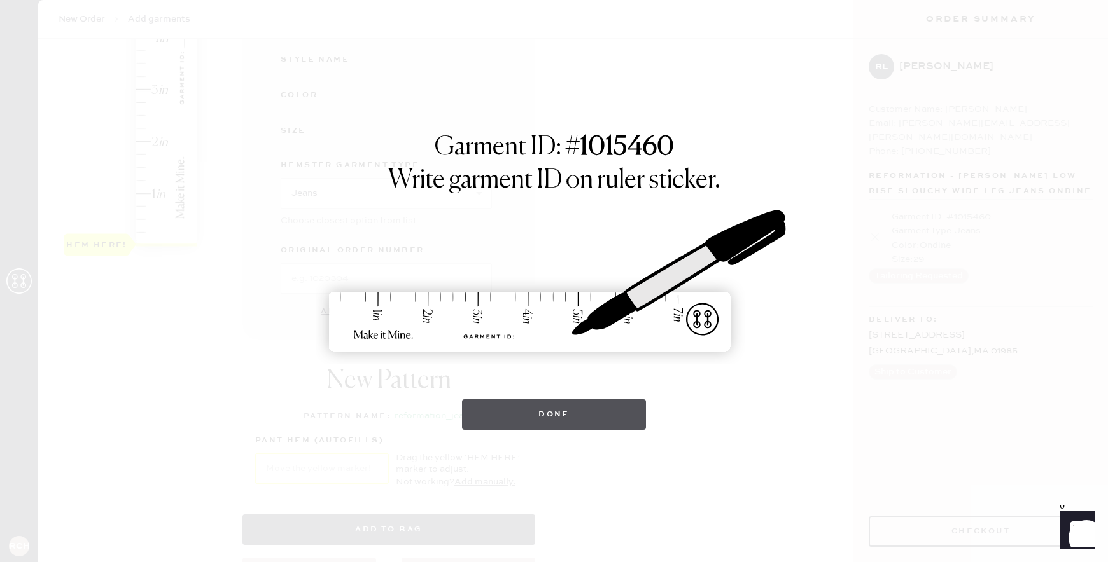
click at [526, 419] on button "Done" at bounding box center [554, 415] width 184 height 31
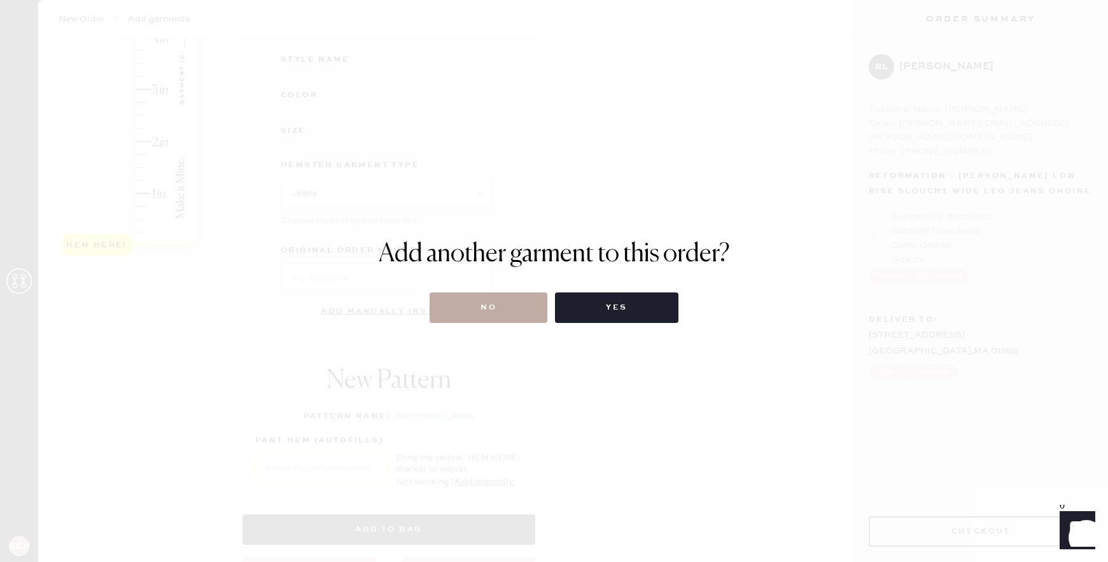
click at [498, 302] on button "No" at bounding box center [489, 308] width 118 height 31
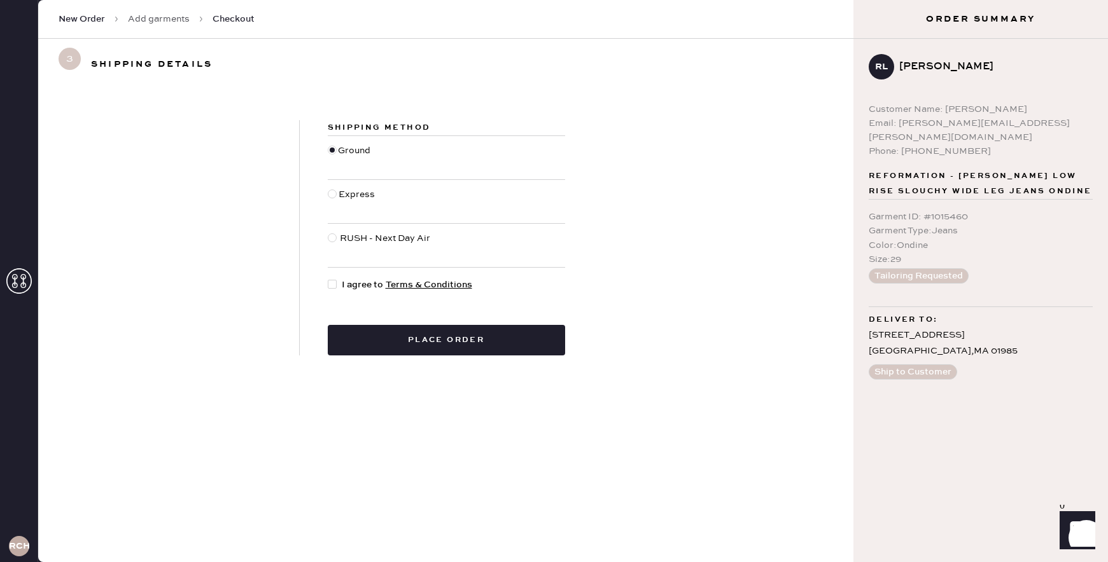
click at [330, 287] on div at bounding box center [332, 284] width 9 height 9
click at [328, 279] on input "I agree to Terms & Conditions" at bounding box center [328, 278] width 1 height 1
checkbox input "true"
click at [400, 354] on button "Place order" at bounding box center [446, 340] width 237 height 31
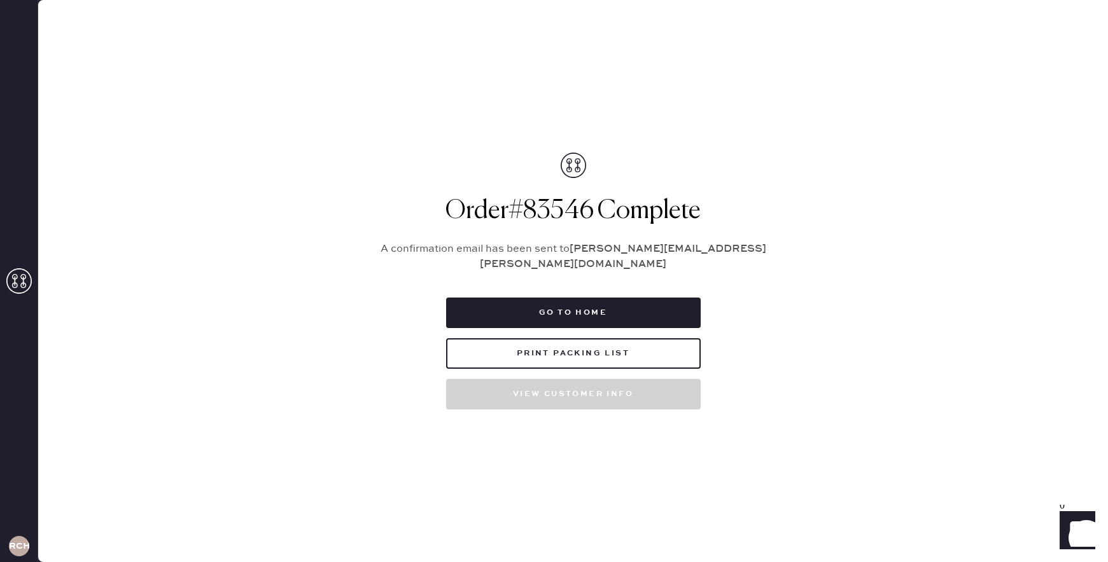
click at [570, 361] on div "Go to home Print Packing List View customer info" at bounding box center [573, 354] width 255 height 112
click at [578, 350] on button "Print Packing List" at bounding box center [573, 354] width 255 height 31
click at [636, 311] on button "Go to home" at bounding box center [573, 313] width 255 height 31
